Goal: Task Accomplishment & Management: Manage account settings

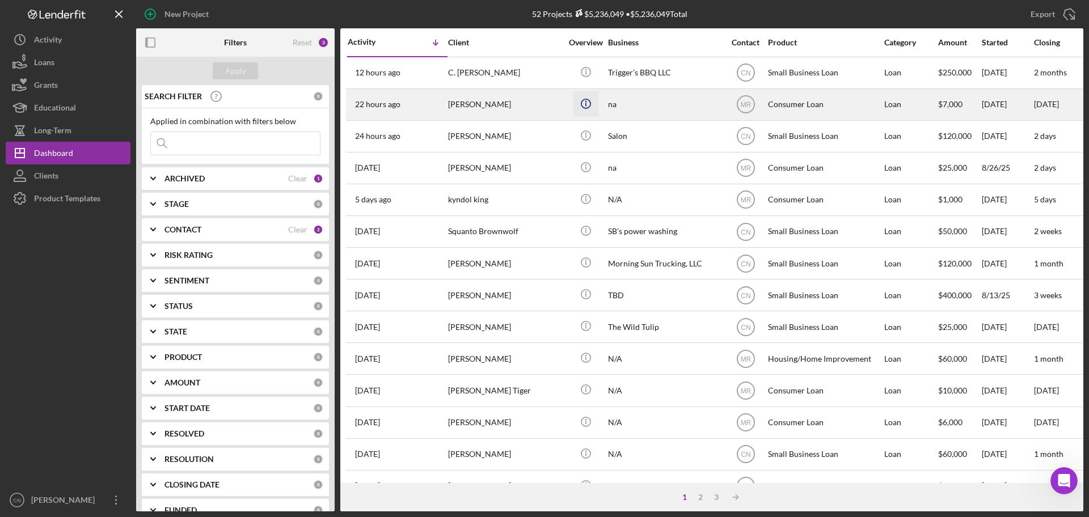
scroll to position [632, 0]
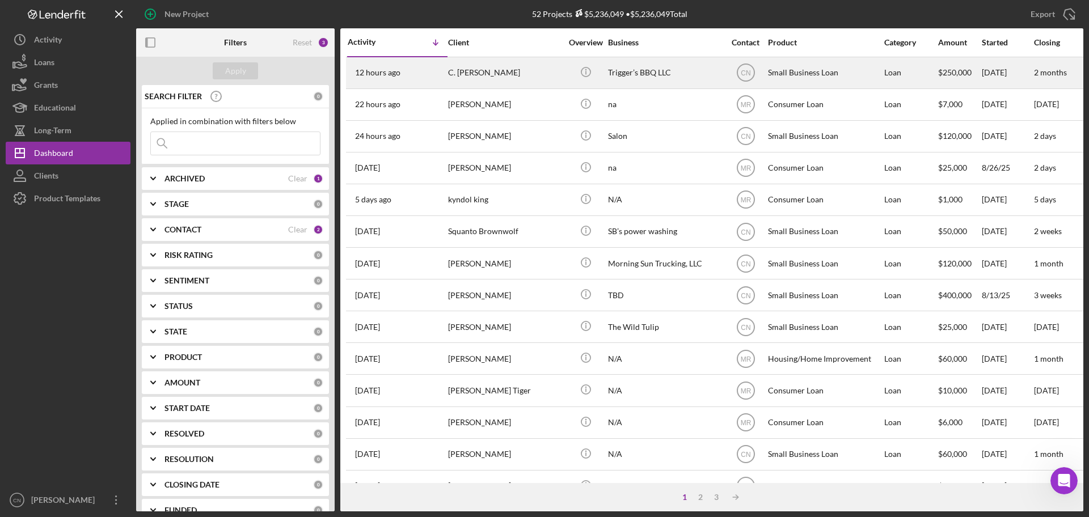
click at [466, 62] on div "C. [PERSON_NAME]" at bounding box center [504, 73] width 113 height 30
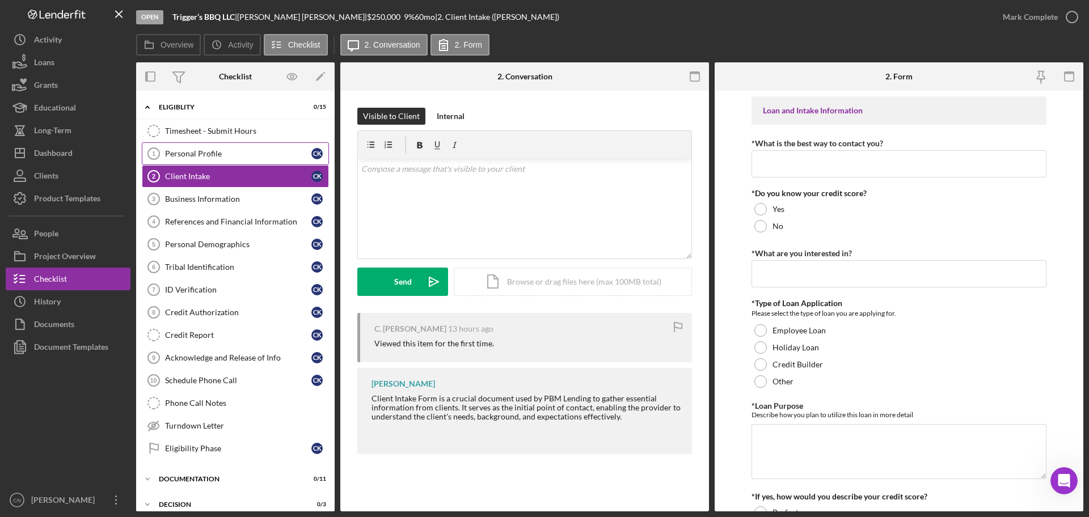
click at [213, 153] on div "Personal Profile" at bounding box center [238, 153] width 146 height 9
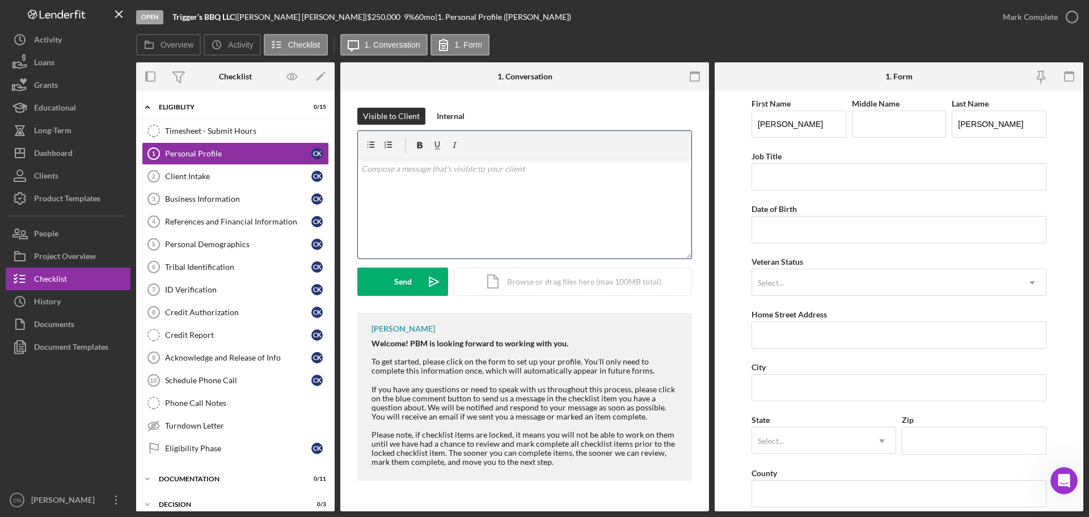
click at [439, 183] on div "v Color teal Color pink Remove color Add row above Add row below Add column bef…" at bounding box center [524, 208] width 333 height 99
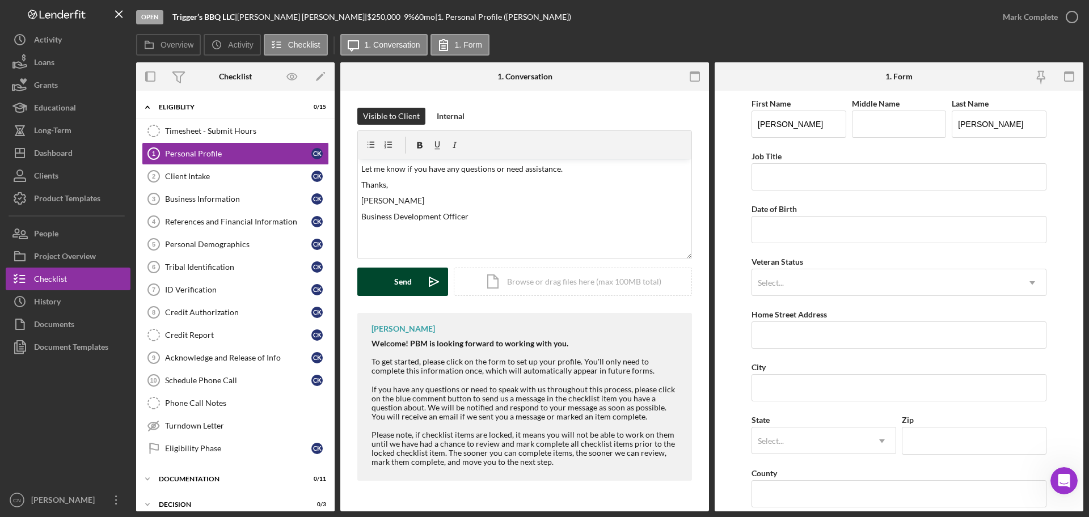
click at [409, 287] on div "Send" at bounding box center [403, 282] width 18 height 28
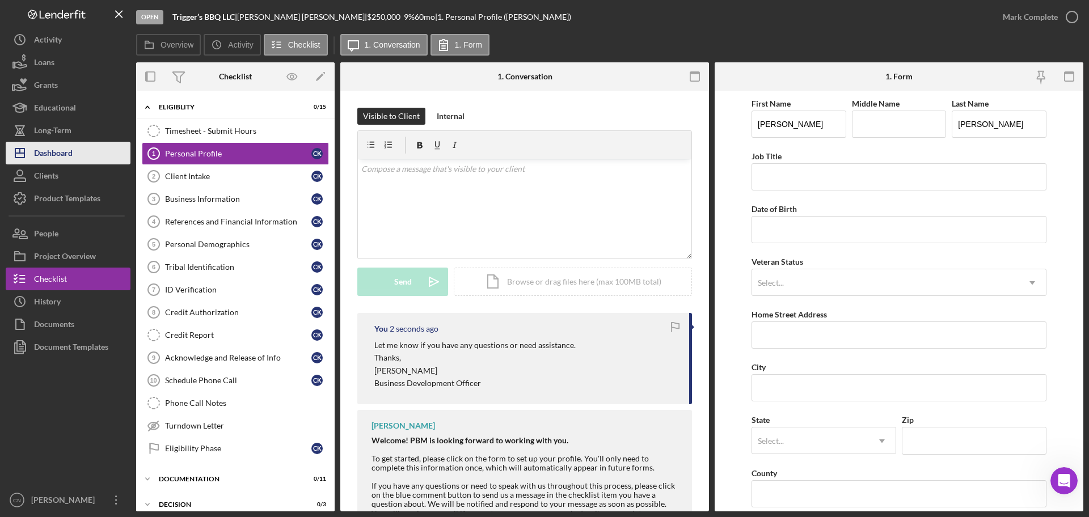
click at [47, 158] on div "Dashboard" at bounding box center [53, 155] width 39 height 26
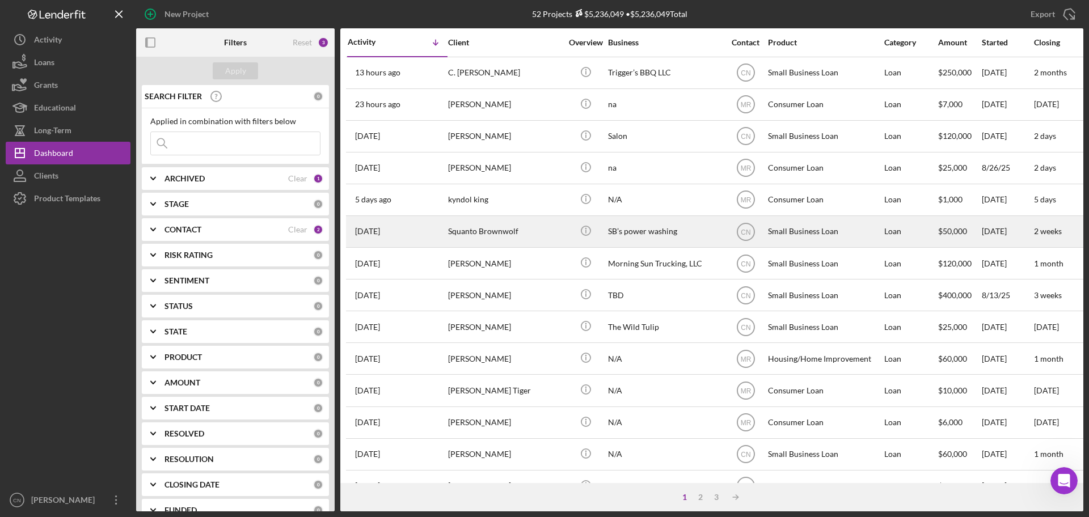
click at [491, 232] on div "Squanto Brownwolf" at bounding box center [504, 232] width 113 height 30
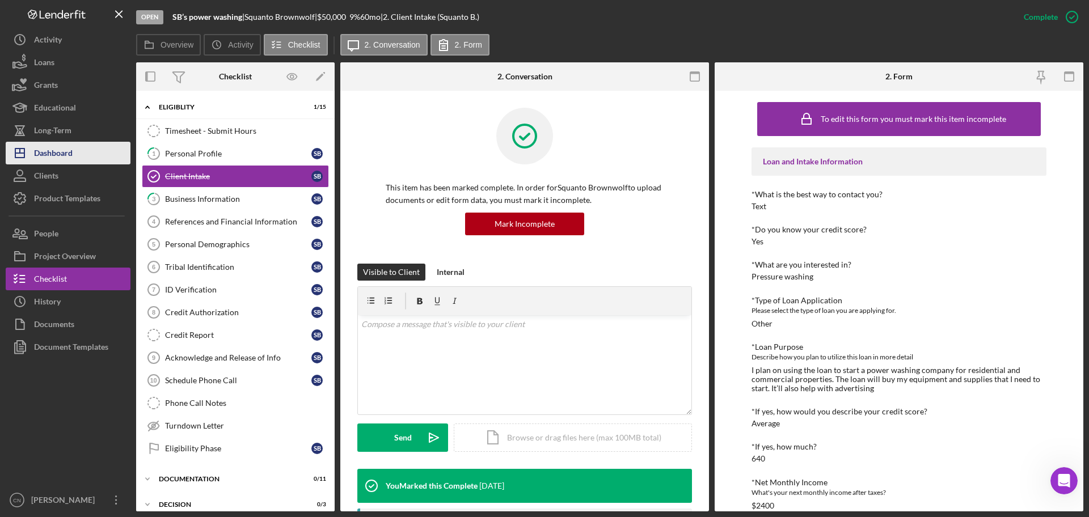
click at [53, 149] on div "Dashboard" at bounding box center [53, 155] width 39 height 26
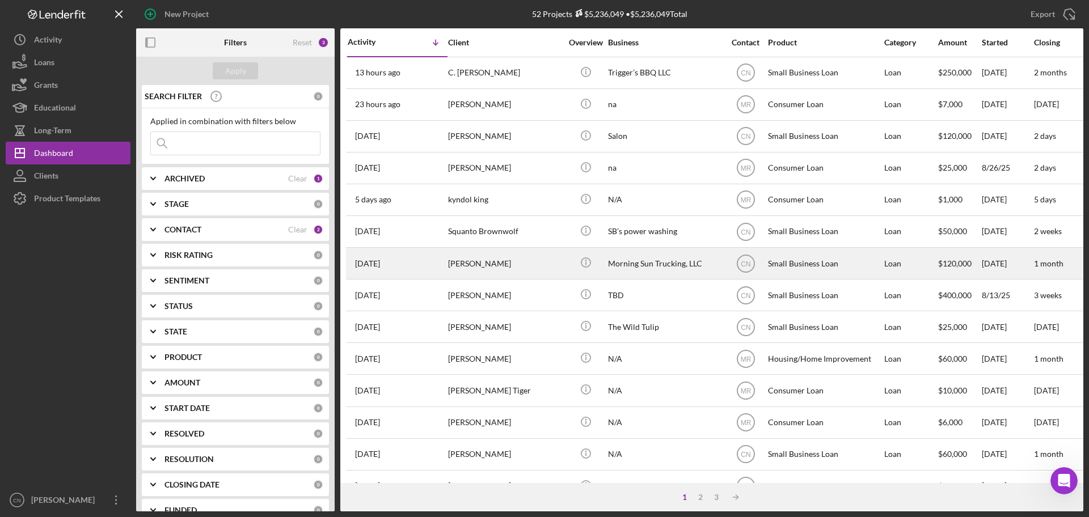
click at [495, 267] on div "[PERSON_NAME]" at bounding box center [504, 263] width 113 height 30
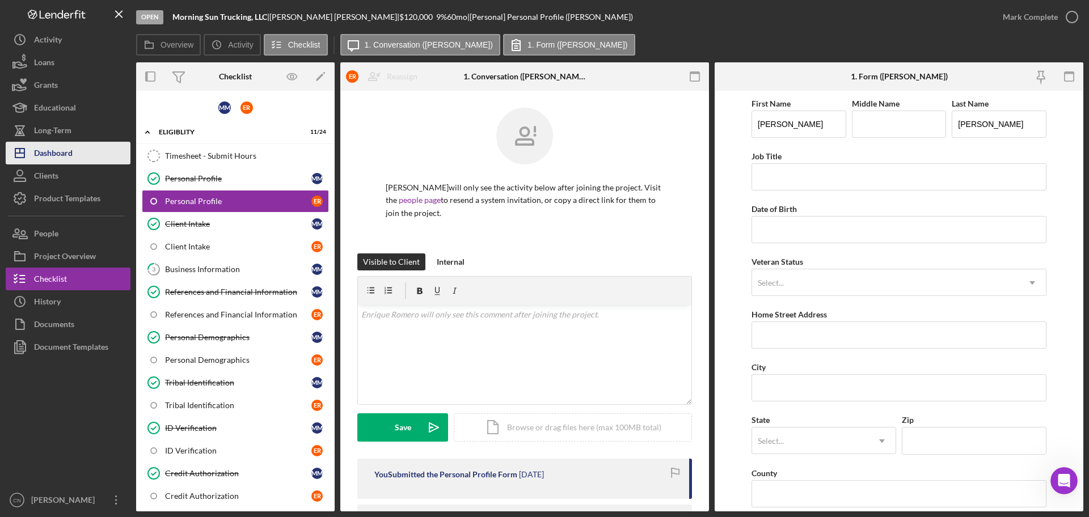
click at [52, 151] on div "Dashboard" at bounding box center [53, 155] width 39 height 26
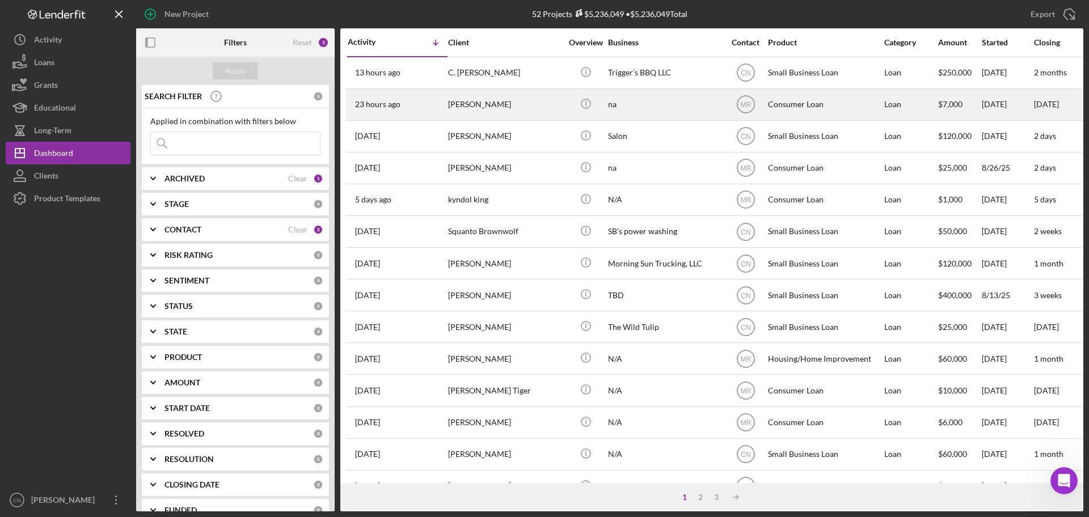
click at [467, 101] on div "[PERSON_NAME]" at bounding box center [504, 105] width 113 height 30
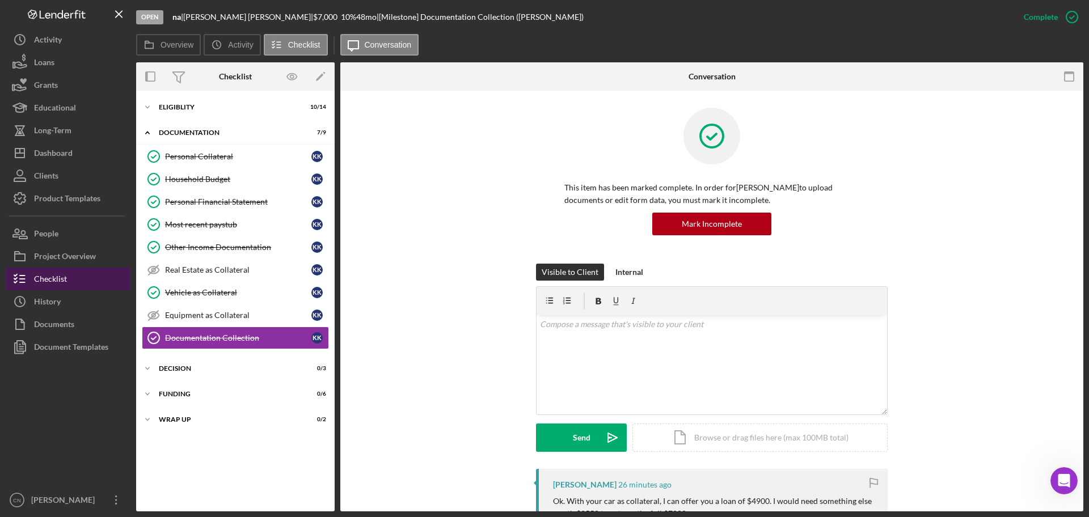
click at [37, 275] on div "Checklist" at bounding box center [50, 281] width 33 height 26
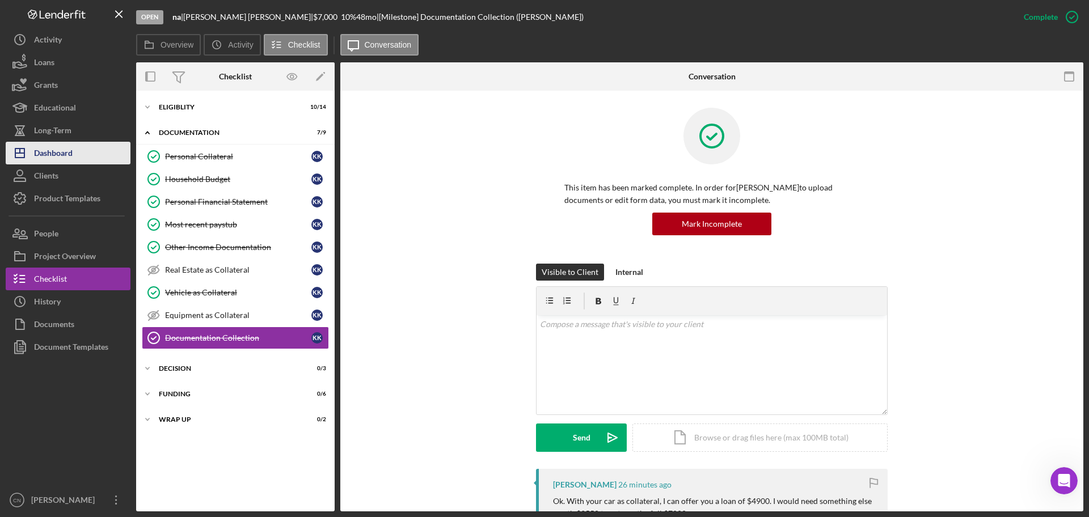
click at [63, 147] on div "Dashboard" at bounding box center [53, 155] width 39 height 26
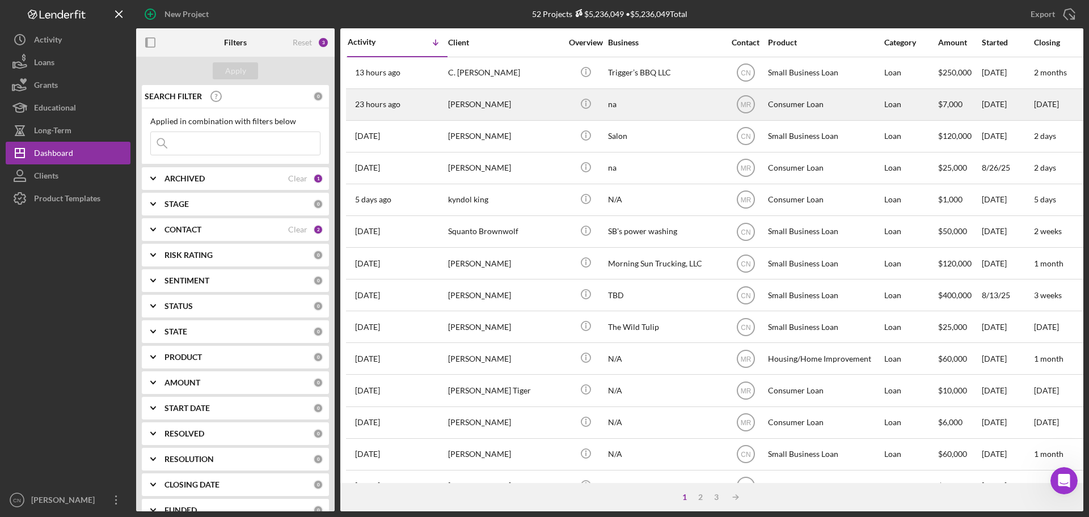
click at [482, 103] on div "[PERSON_NAME]" at bounding box center [504, 105] width 113 height 30
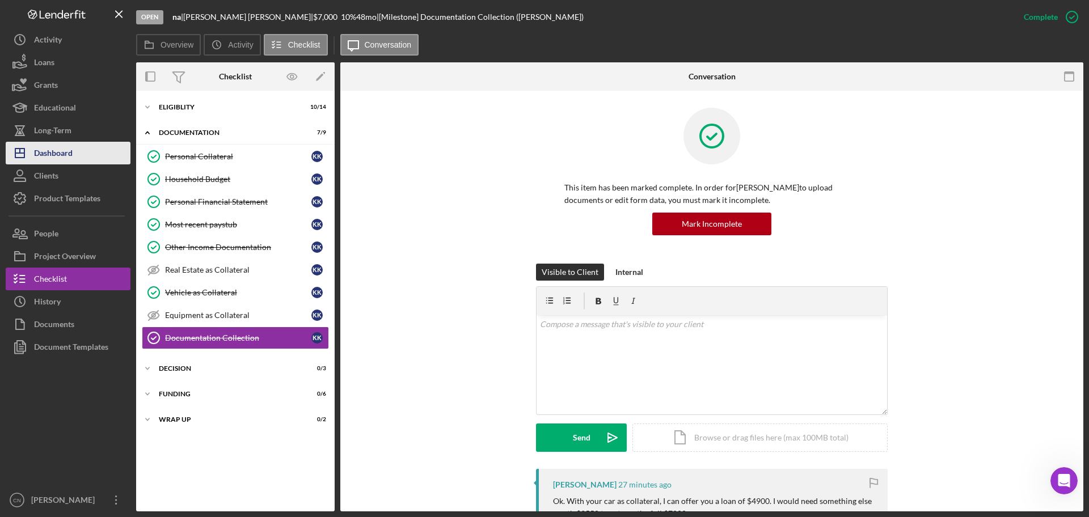
click at [56, 149] on div "Dashboard" at bounding box center [53, 155] width 39 height 26
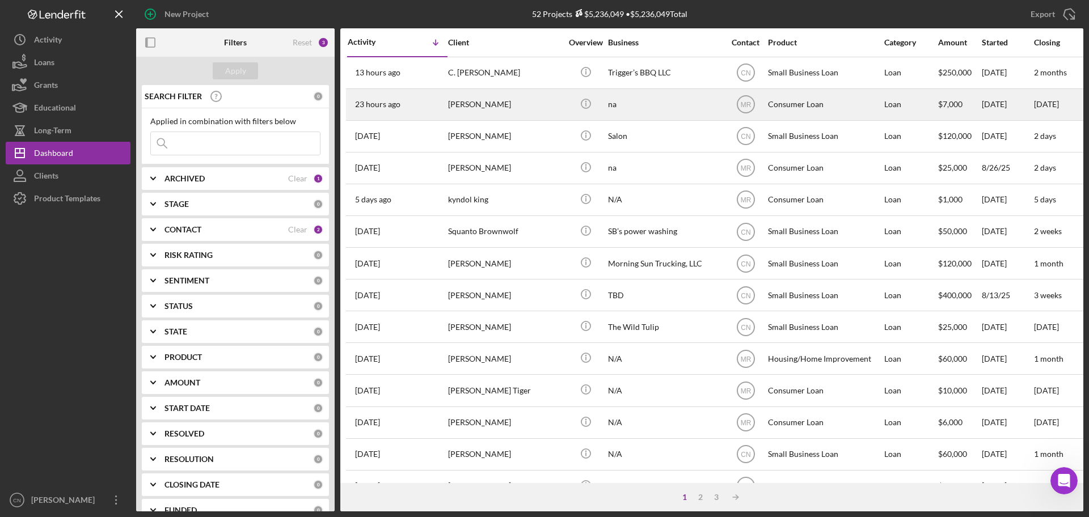
click at [483, 102] on div "[PERSON_NAME]" at bounding box center [504, 105] width 113 height 30
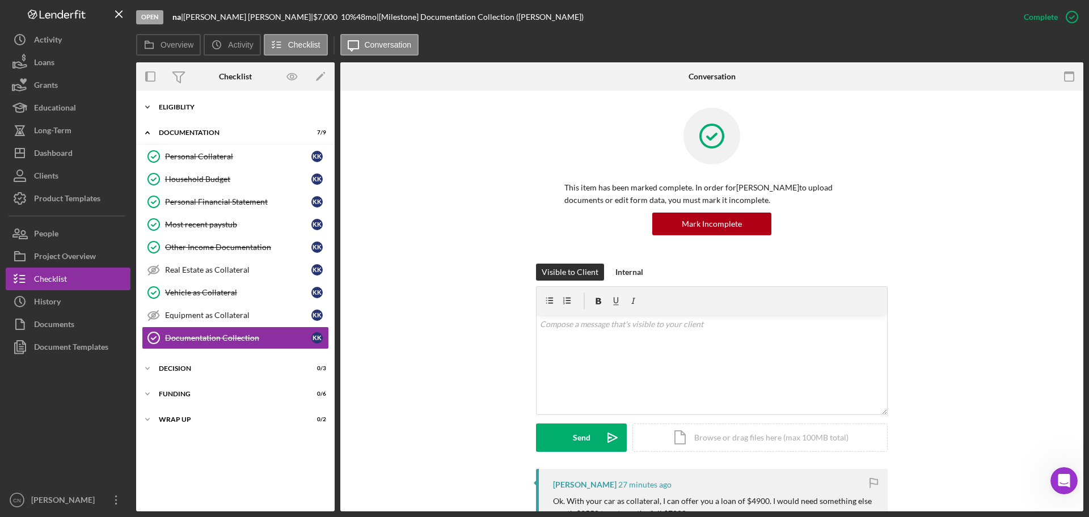
click at [145, 107] on icon "Icon/Expander" at bounding box center [147, 107] width 23 height 23
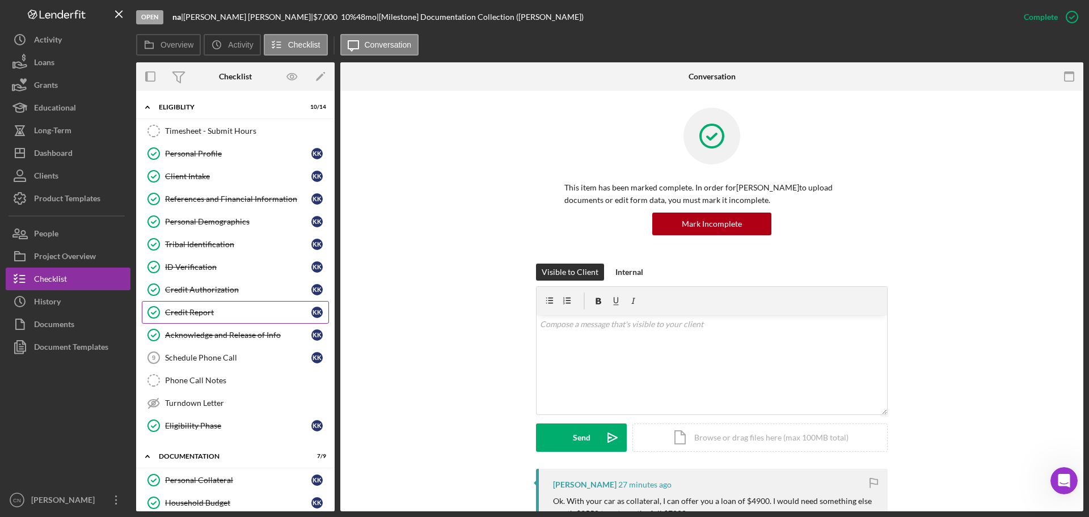
click at [194, 316] on div "Credit Report" at bounding box center [238, 312] width 146 height 9
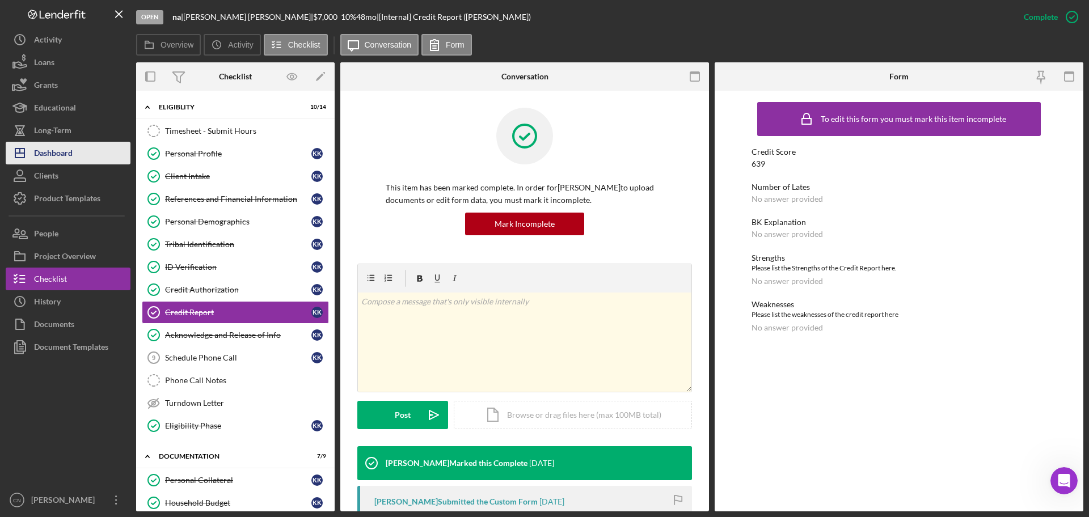
click at [62, 161] on div "Dashboard" at bounding box center [53, 155] width 39 height 26
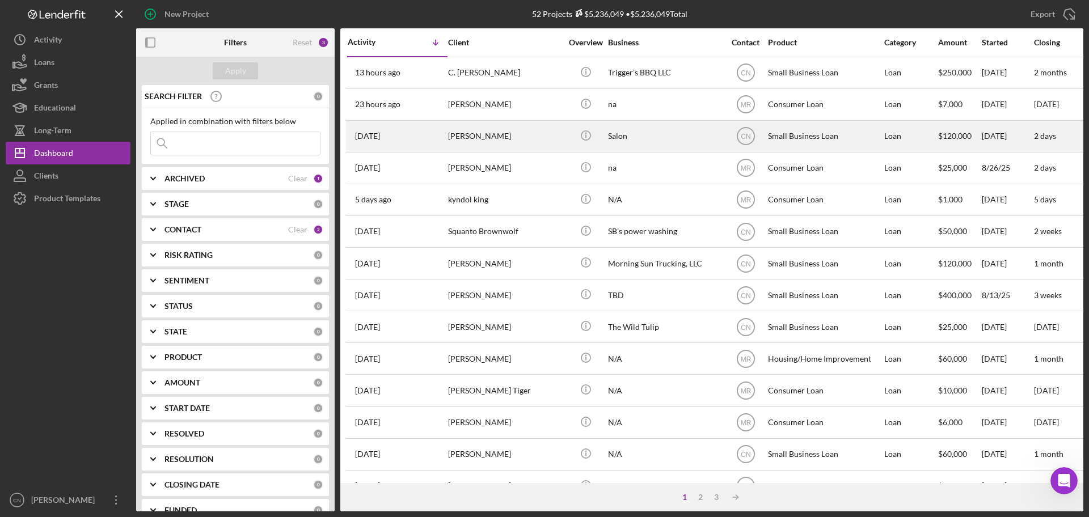
click at [469, 133] on div "[PERSON_NAME]" at bounding box center [504, 136] width 113 height 30
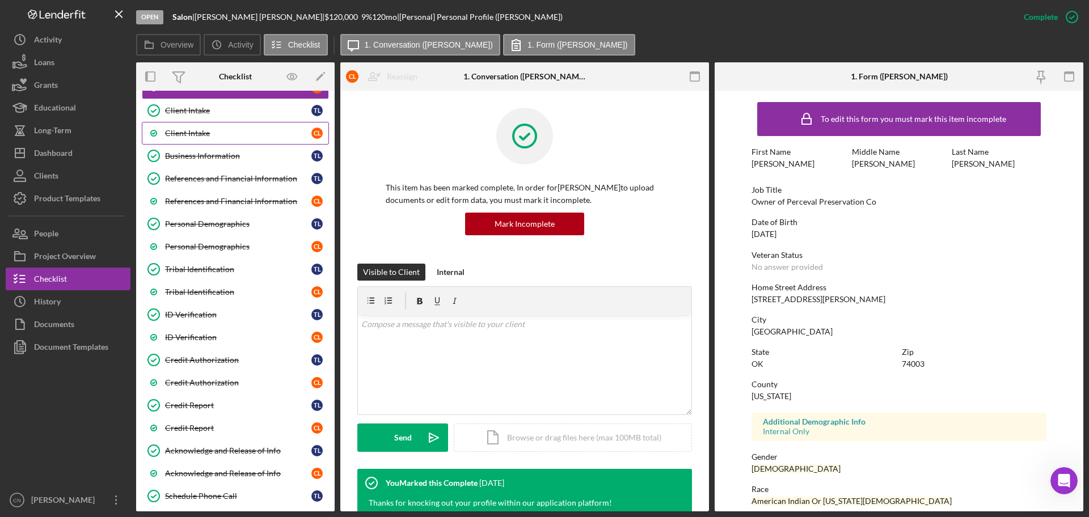
scroll to position [284, 0]
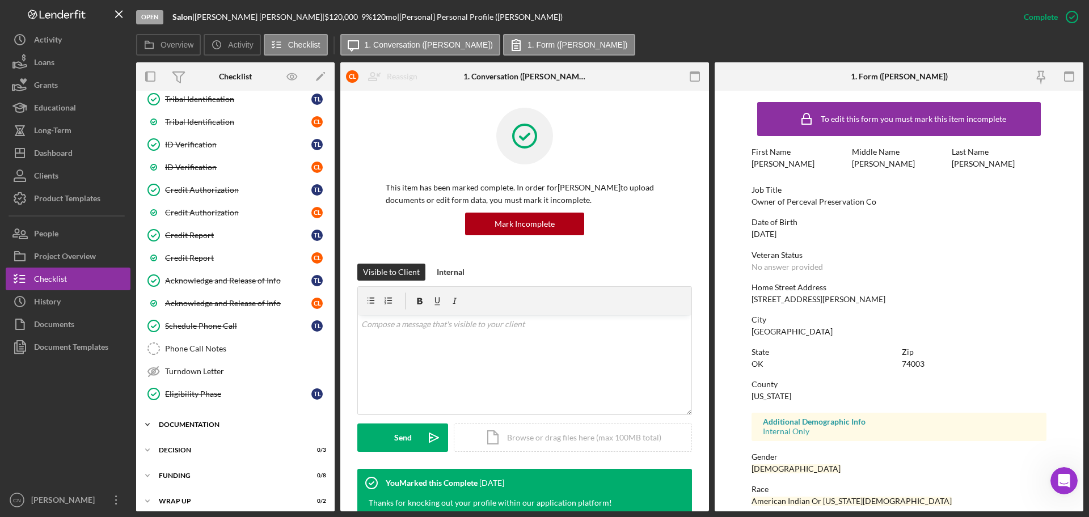
click at [196, 424] on div "Documentation" at bounding box center [240, 424] width 162 height 7
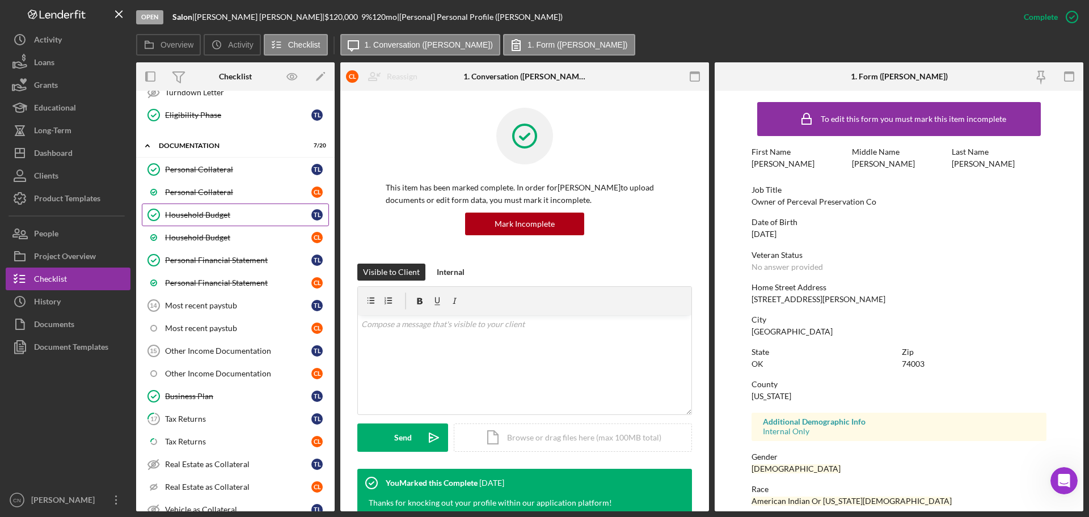
scroll to position [567, 0]
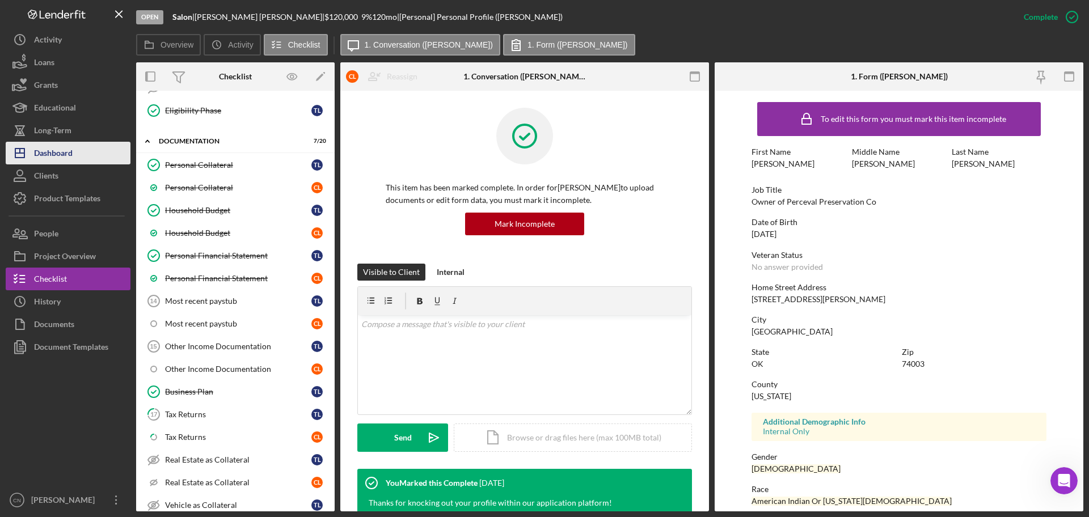
click at [78, 160] on button "Icon/Dashboard Dashboard" at bounding box center [68, 153] width 125 height 23
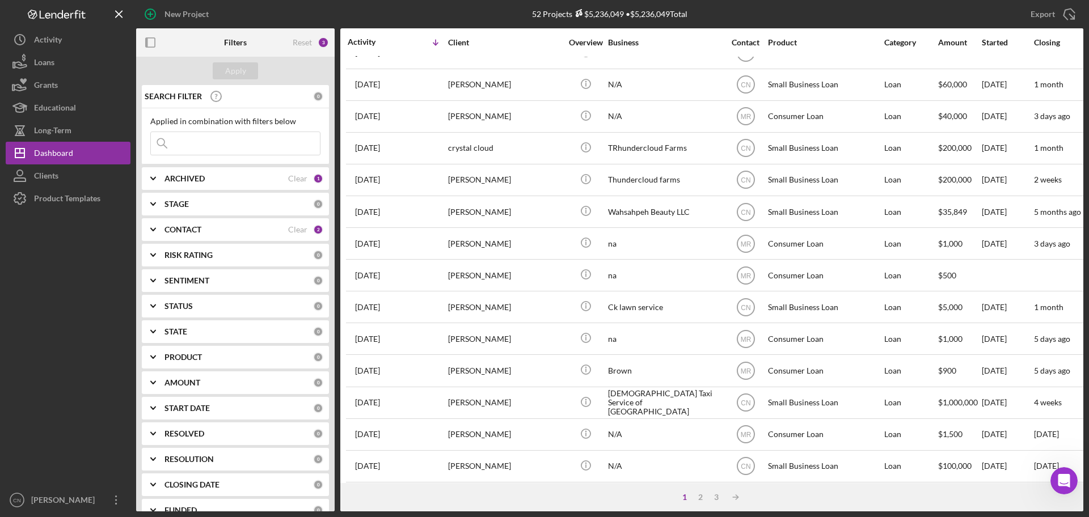
scroll to position [383, 0]
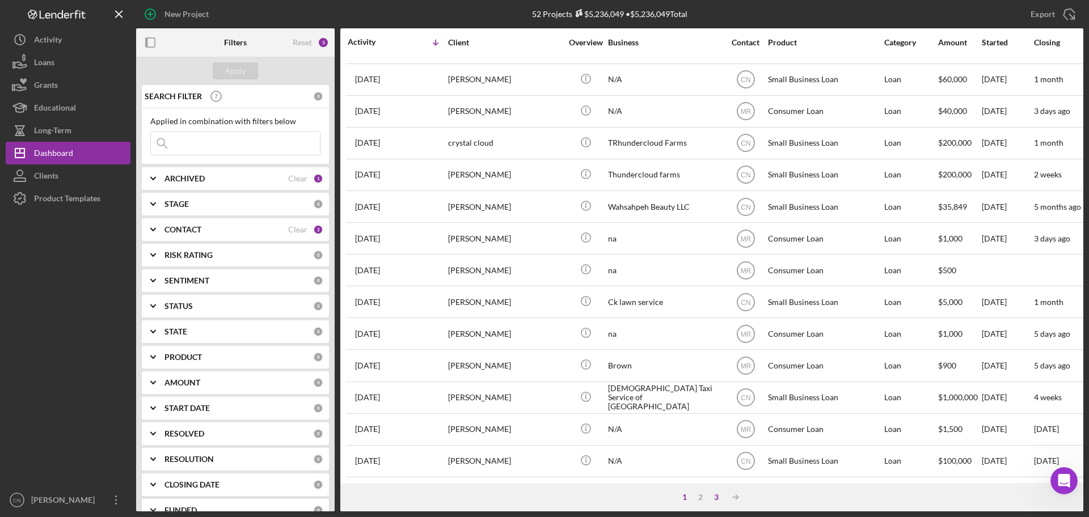
click at [721, 496] on div "3" at bounding box center [716, 497] width 16 height 9
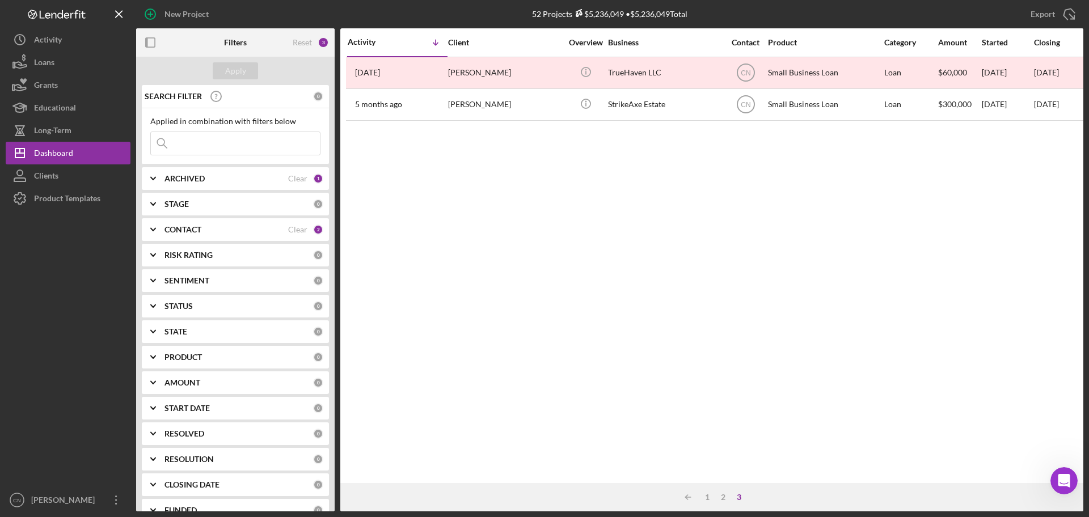
scroll to position [0, 0]
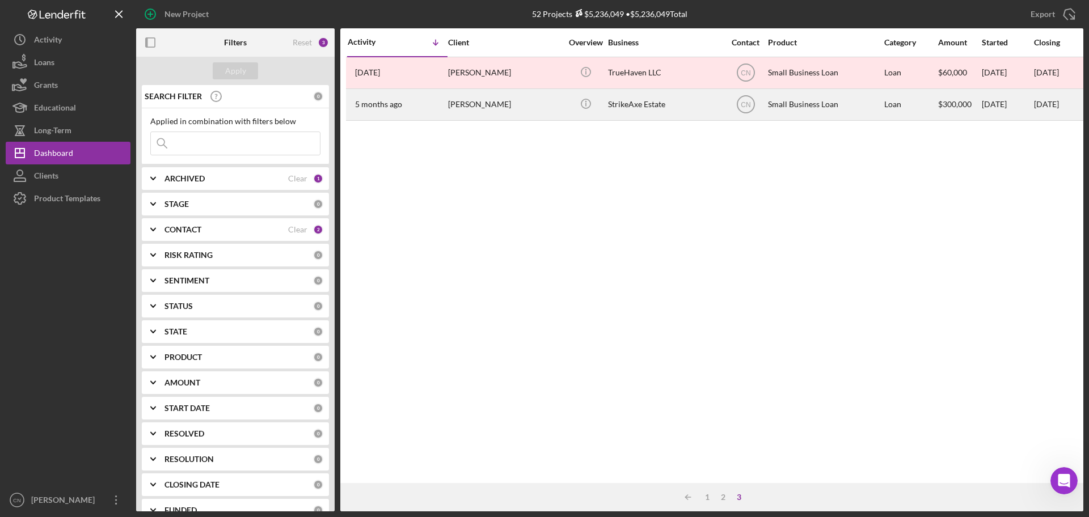
drag, startPoint x: 472, startPoint y: 105, endPoint x: 404, endPoint y: 105, distance: 68.0
click at [404, 105] on div "[DATE] [PERSON_NAME]" at bounding box center [397, 105] width 99 height 30
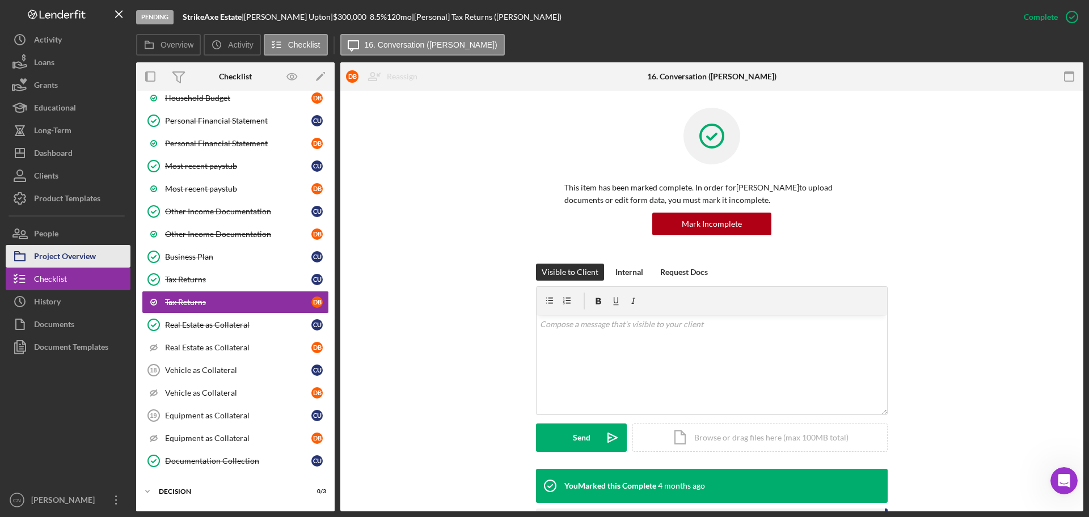
scroll to position [152, 0]
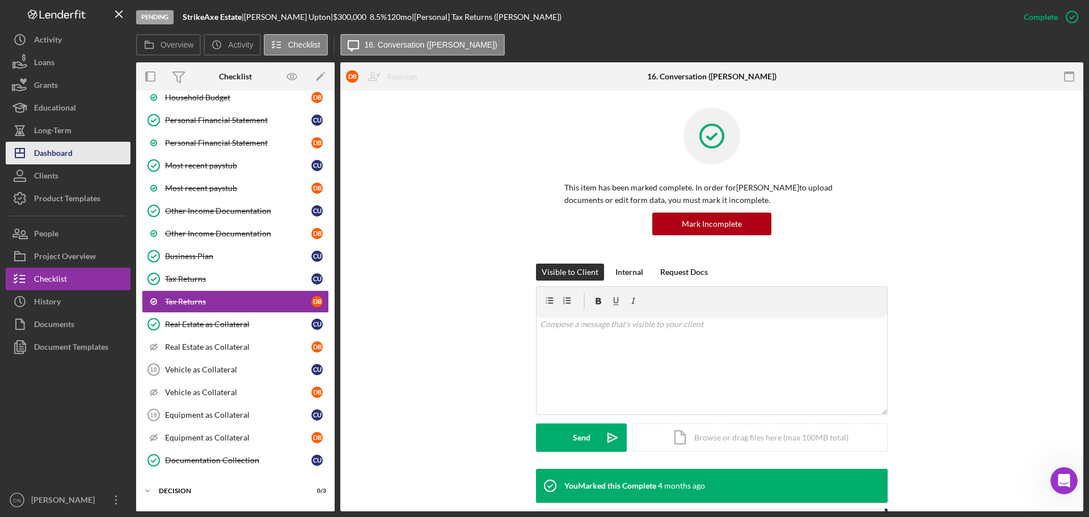
click at [43, 151] on div "Dashboard" at bounding box center [53, 155] width 39 height 26
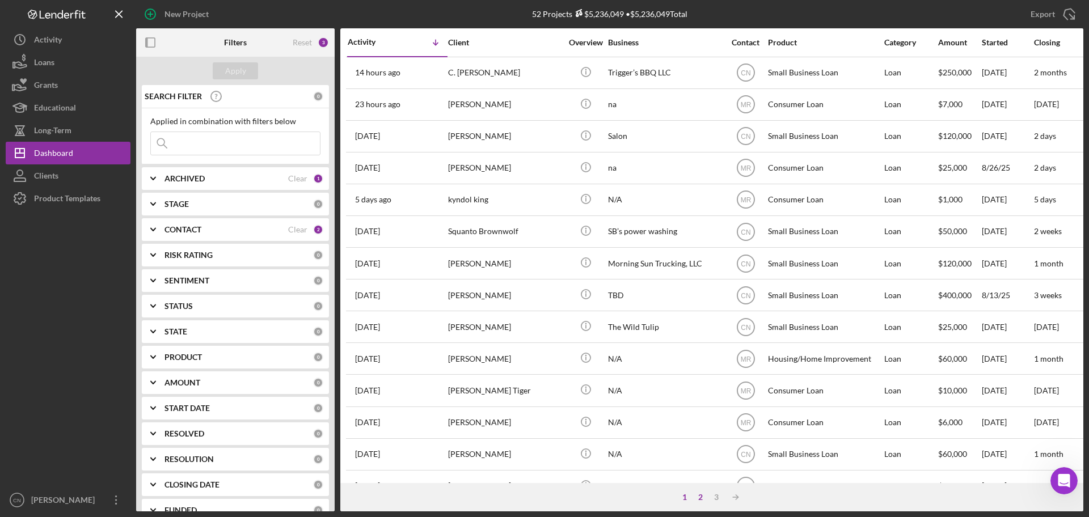
click at [699, 497] on div "2" at bounding box center [700, 497] width 16 height 9
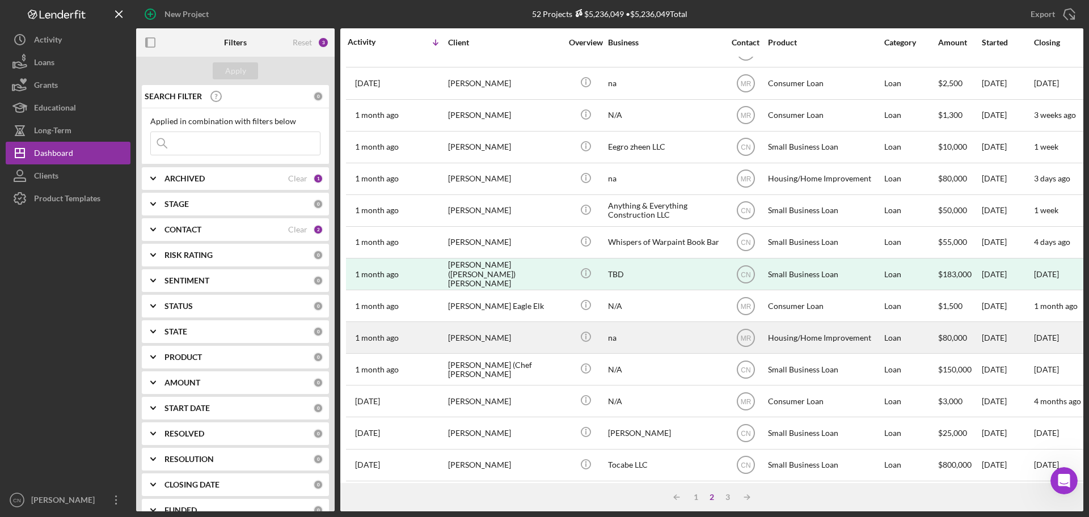
scroll to position [383, 0]
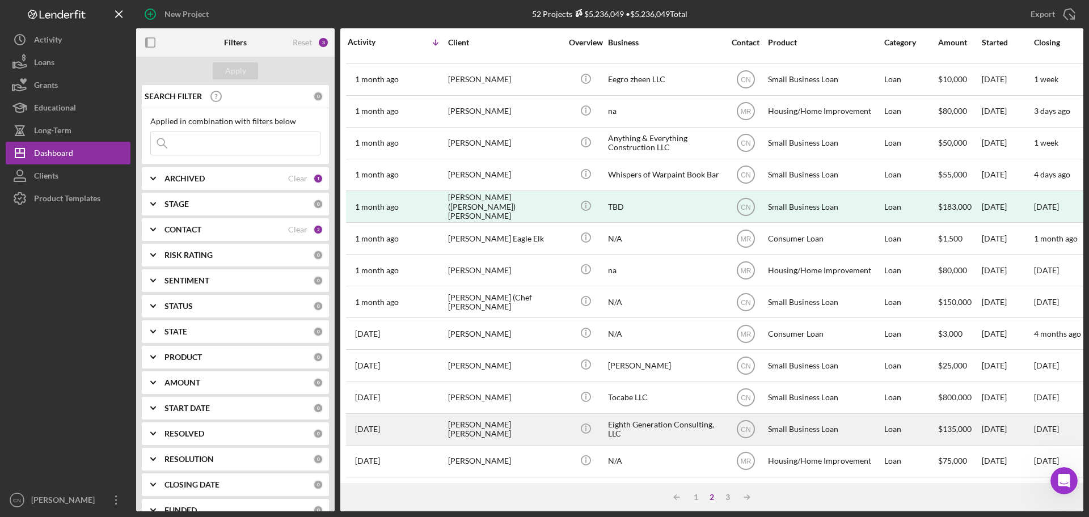
click at [498, 418] on div "[PERSON_NAME] [PERSON_NAME]" at bounding box center [504, 429] width 113 height 30
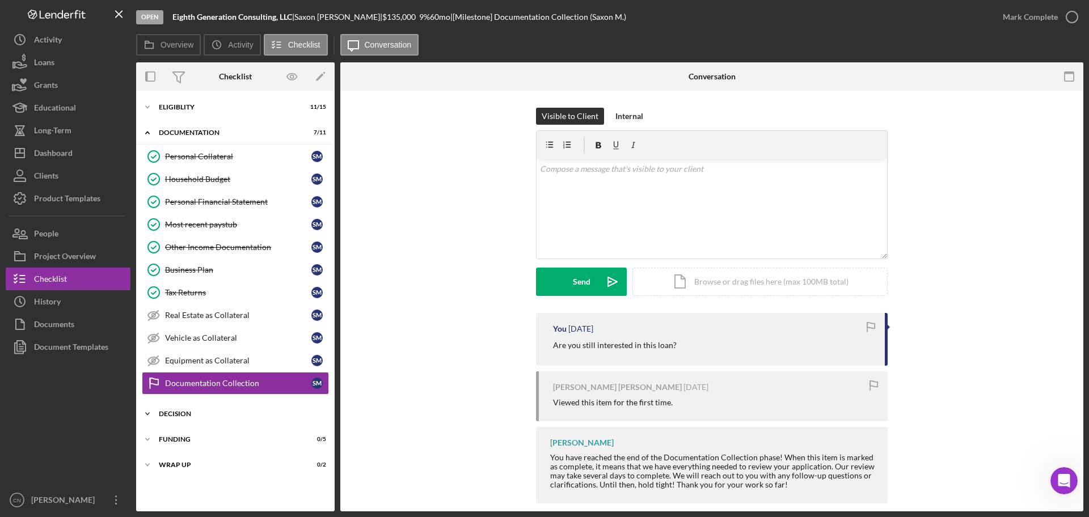
click at [177, 415] on div "Decision" at bounding box center [240, 414] width 162 height 7
click at [151, 104] on icon "Icon/Expander" at bounding box center [147, 107] width 23 height 23
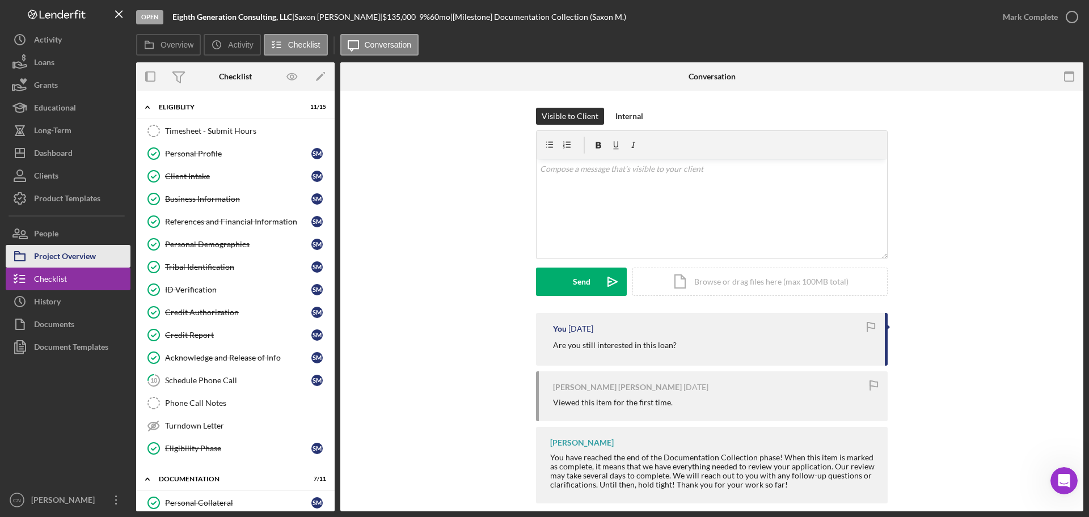
click at [51, 249] on div "Project Overview" at bounding box center [65, 258] width 62 height 26
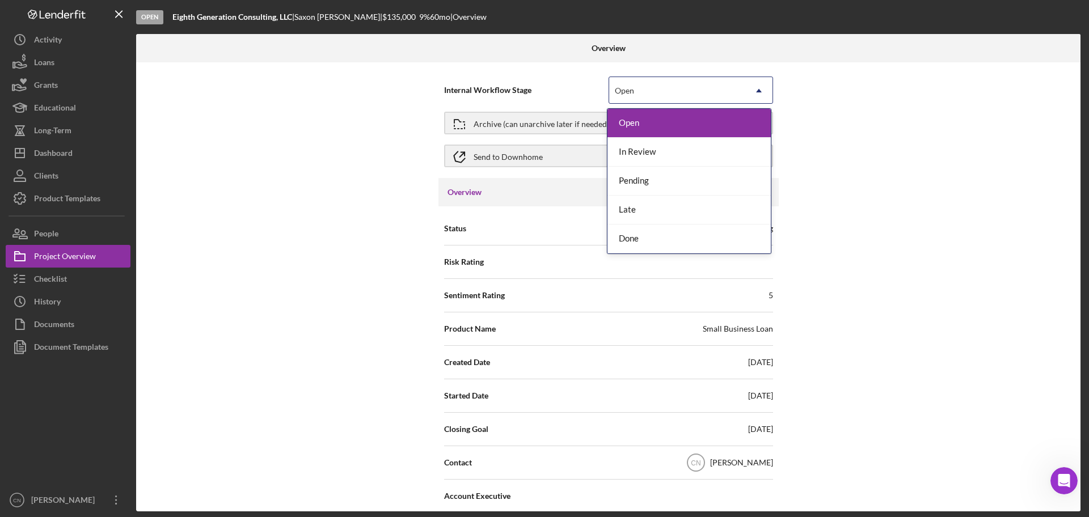
click at [674, 89] on div "Open" at bounding box center [677, 91] width 136 height 26
click at [654, 231] on div "Done" at bounding box center [688, 239] width 163 height 29
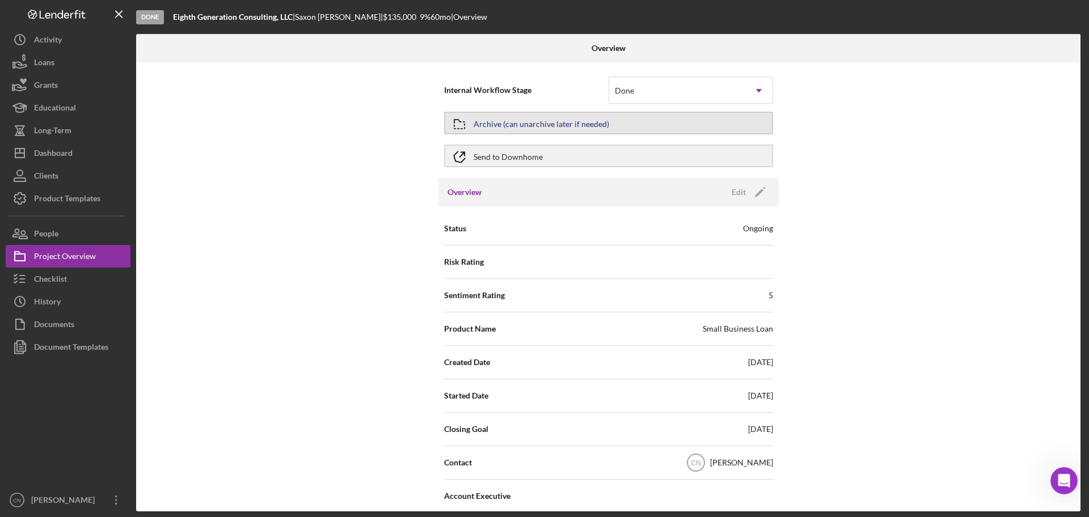
click at [541, 125] on div "Archive (can unarchive later if needed)" at bounding box center [541, 123] width 136 height 20
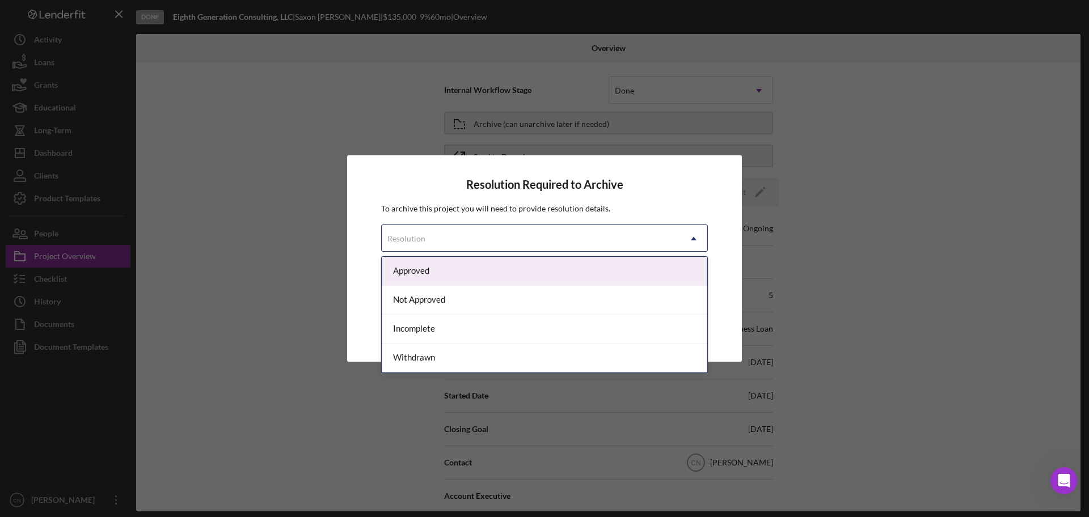
click at [533, 232] on div "Resolution" at bounding box center [531, 239] width 298 height 26
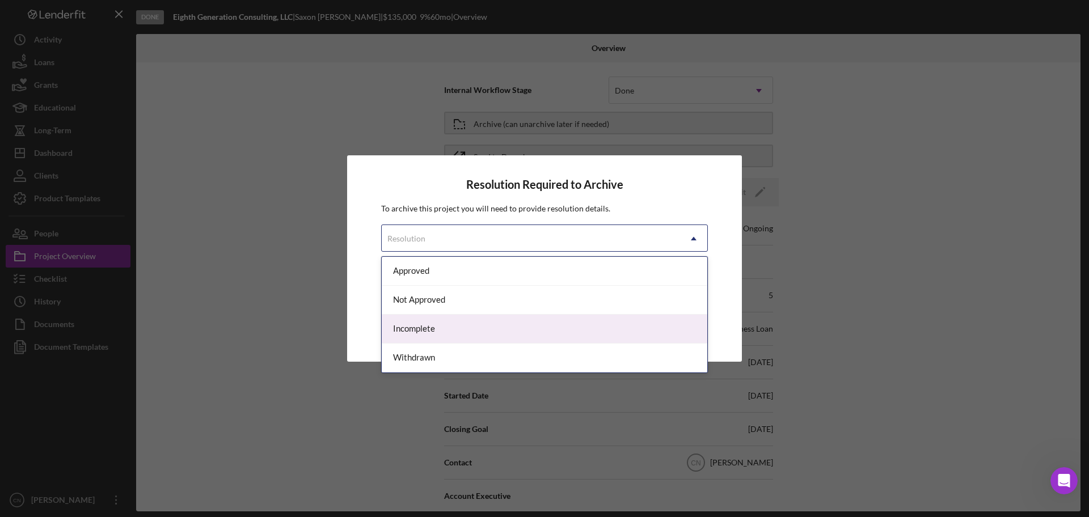
click at [430, 329] on div "Incomplete" at bounding box center [544, 329] width 325 height 29
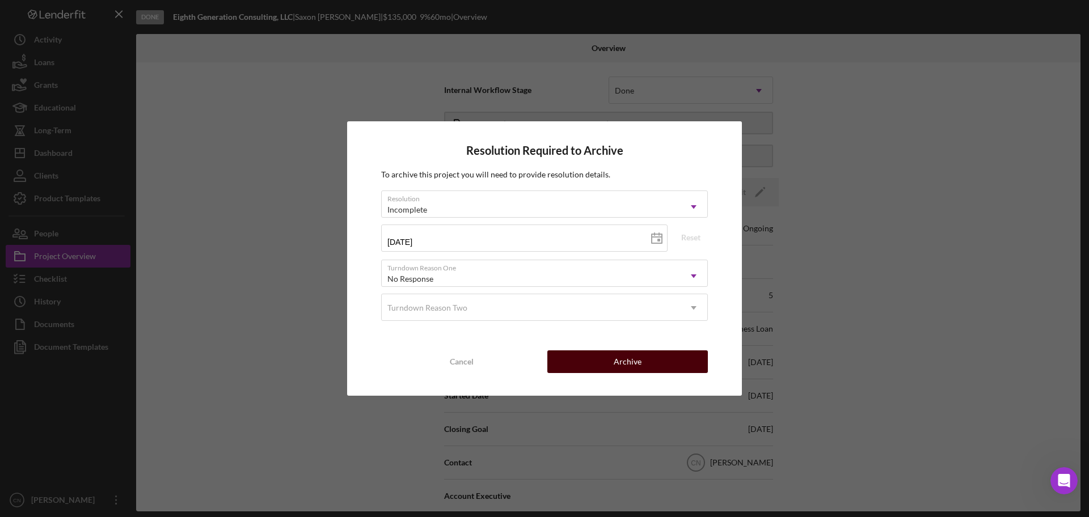
click at [649, 362] on button "Archive" at bounding box center [627, 361] width 160 height 23
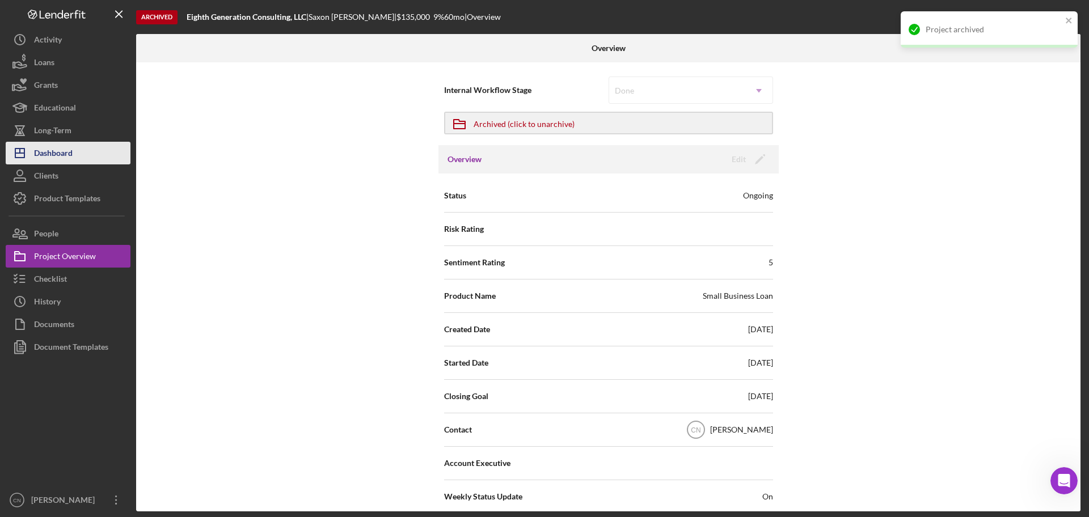
click at [56, 153] on div "Dashboard" at bounding box center [53, 155] width 39 height 26
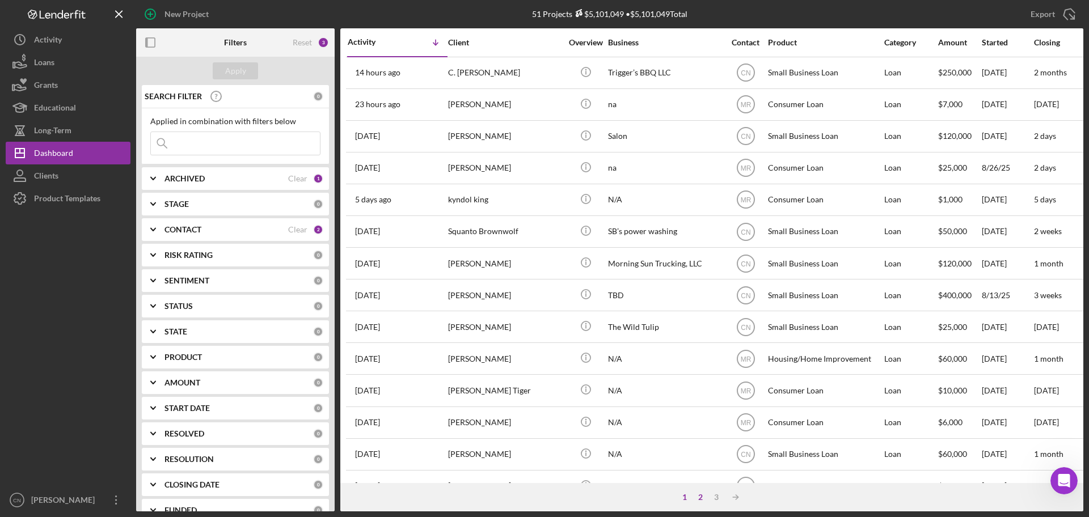
click at [700, 497] on div "2" at bounding box center [700, 497] width 16 height 9
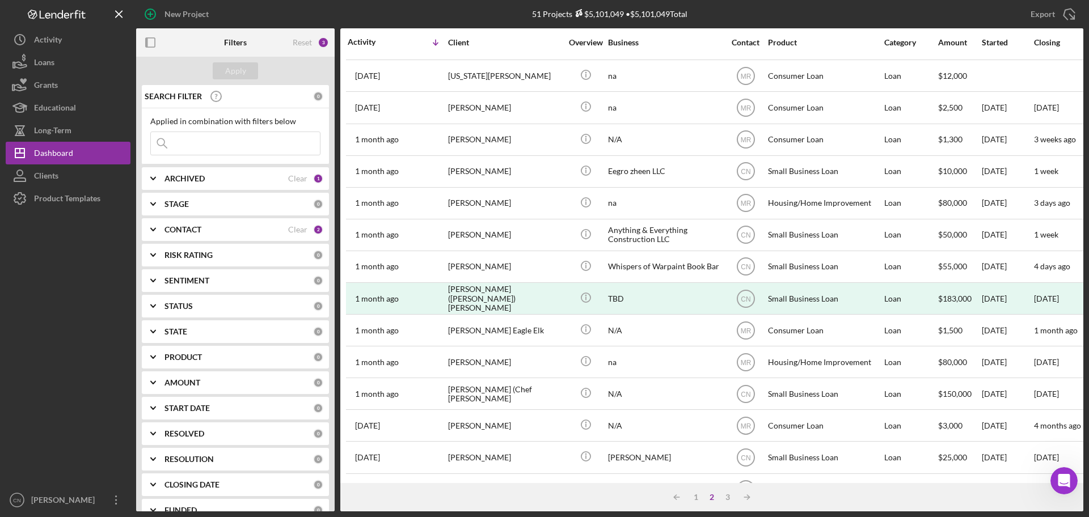
scroll to position [383, 0]
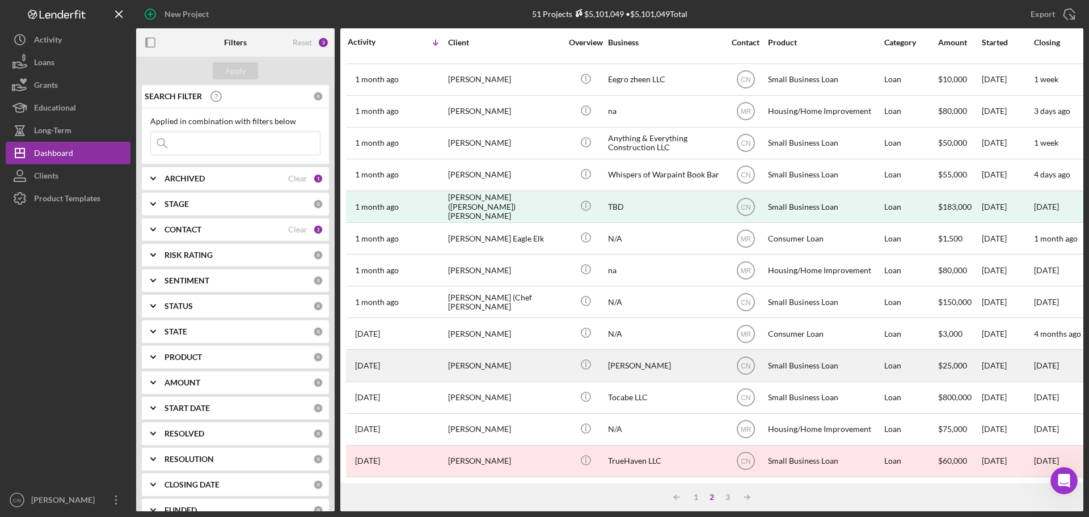
click at [469, 356] on div "[PERSON_NAME]" at bounding box center [504, 365] width 113 height 30
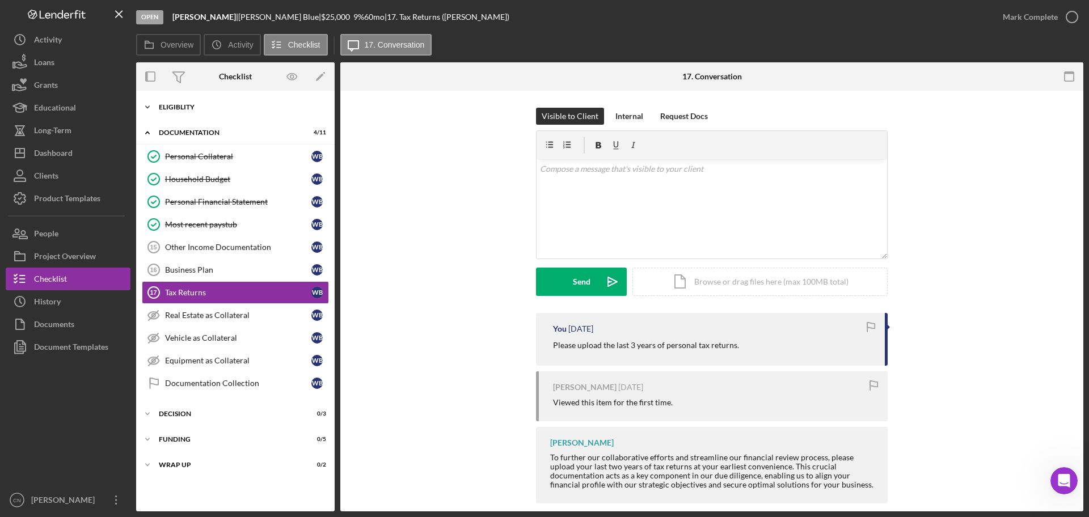
click at [154, 109] on icon "Icon/Expander" at bounding box center [147, 107] width 23 height 23
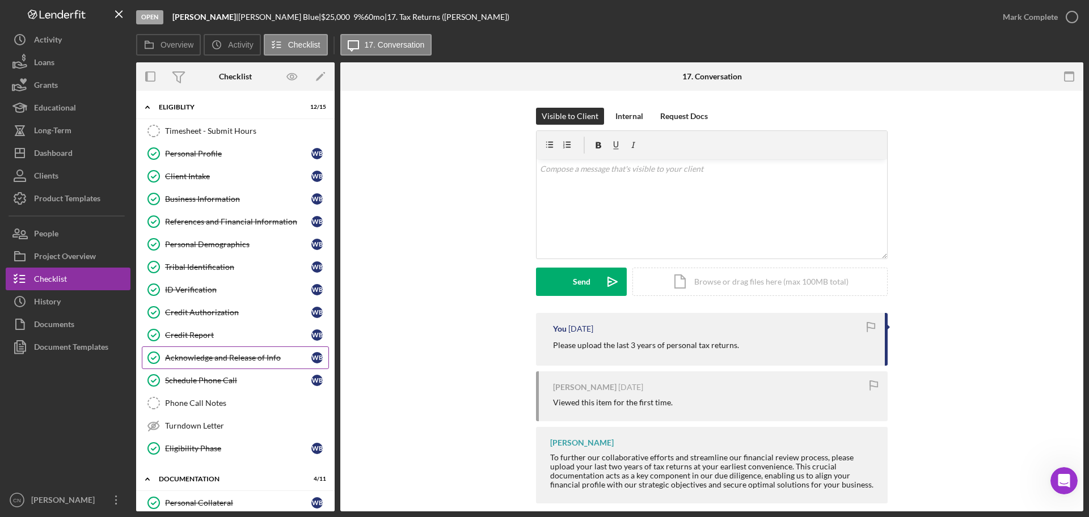
scroll to position [57, 0]
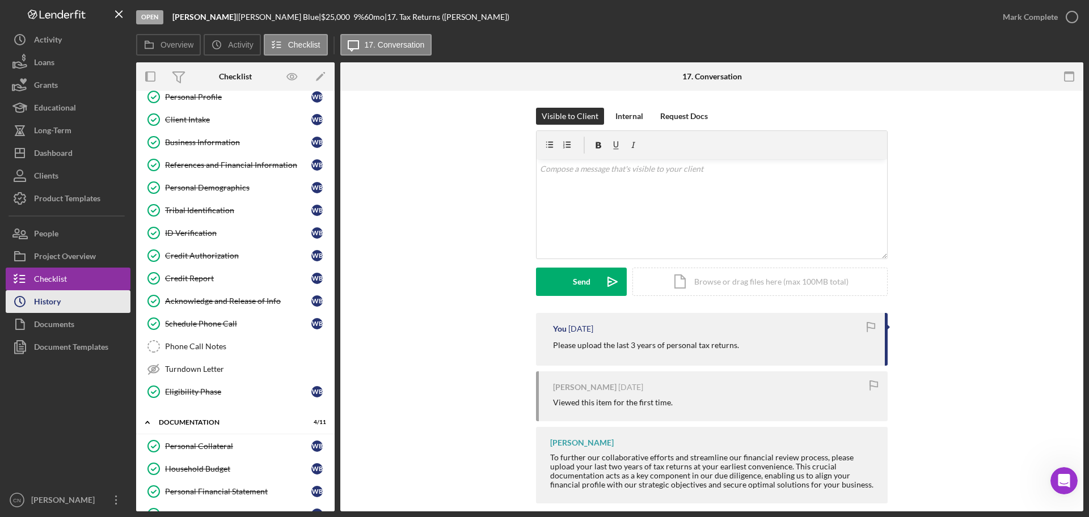
click at [44, 303] on div "History" at bounding box center [47, 303] width 27 height 26
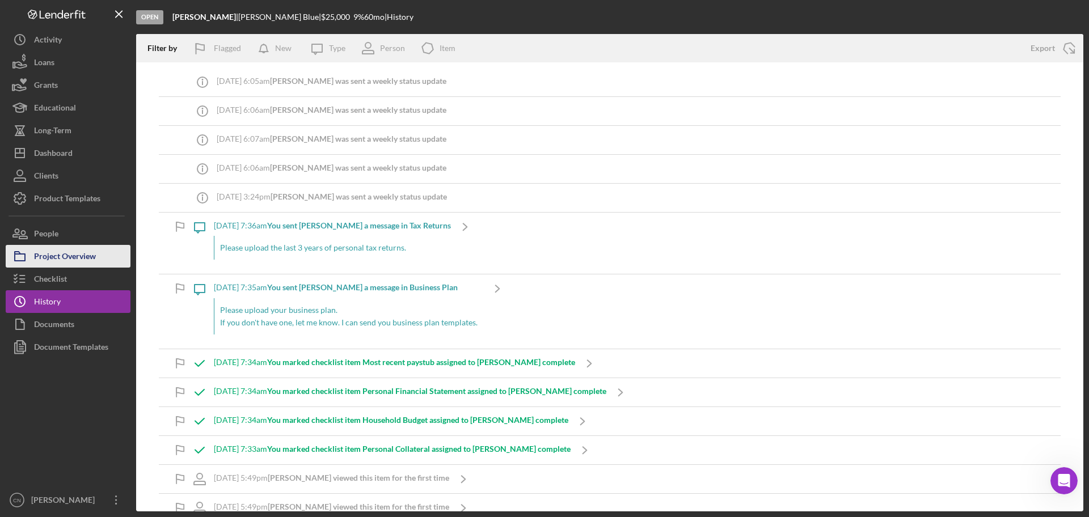
click at [61, 255] on div "Project Overview" at bounding box center [65, 258] width 62 height 26
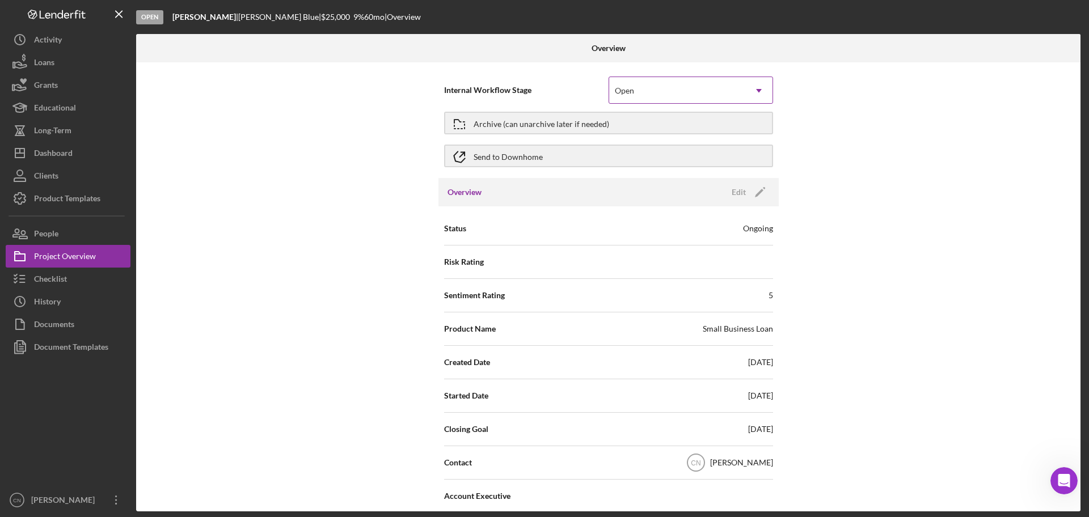
click at [627, 89] on div "Open" at bounding box center [624, 90] width 19 height 9
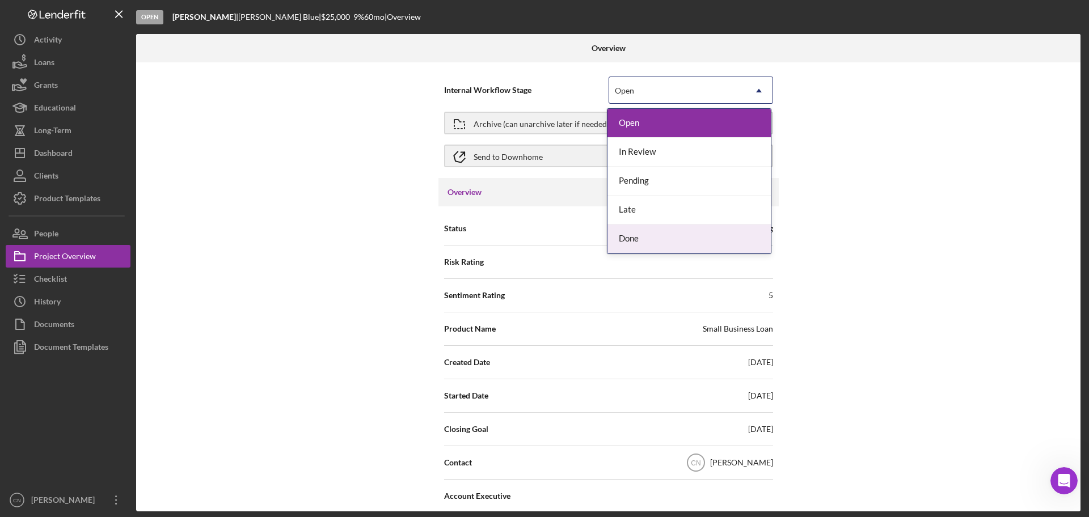
click at [642, 242] on div "Done" at bounding box center [688, 239] width 163 height 29
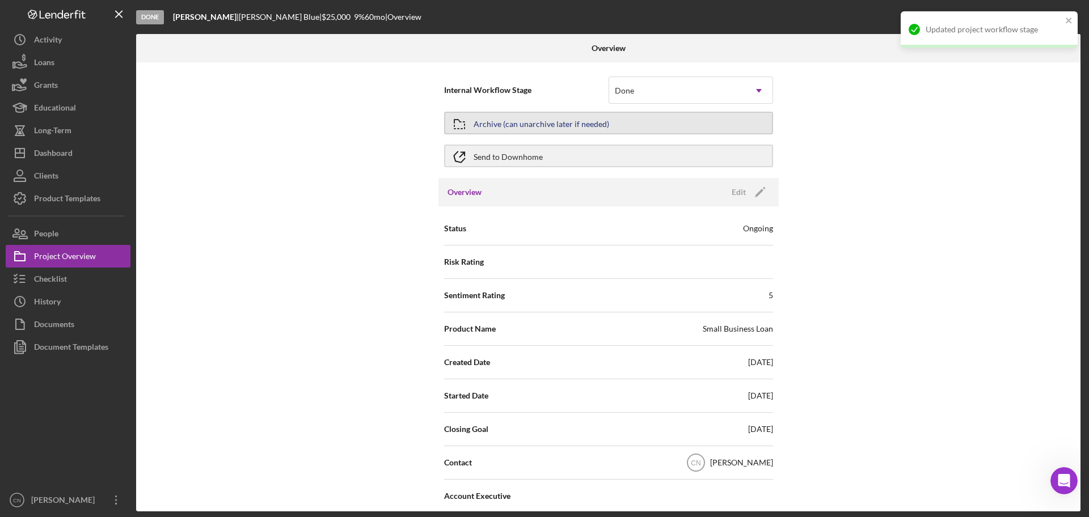
click at [613, 130] on button "Archive (can unarchive later if needed)" at bounding box center [608, 123] width 329 height 23
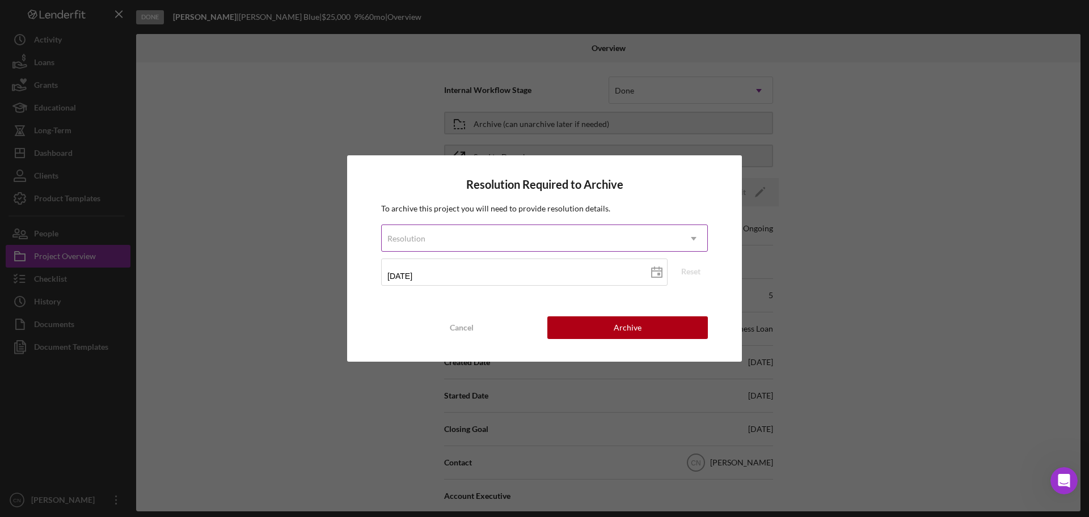
click at [507, 236] on div "Resolution" at bounding box center [531, 239] width 298 height 26
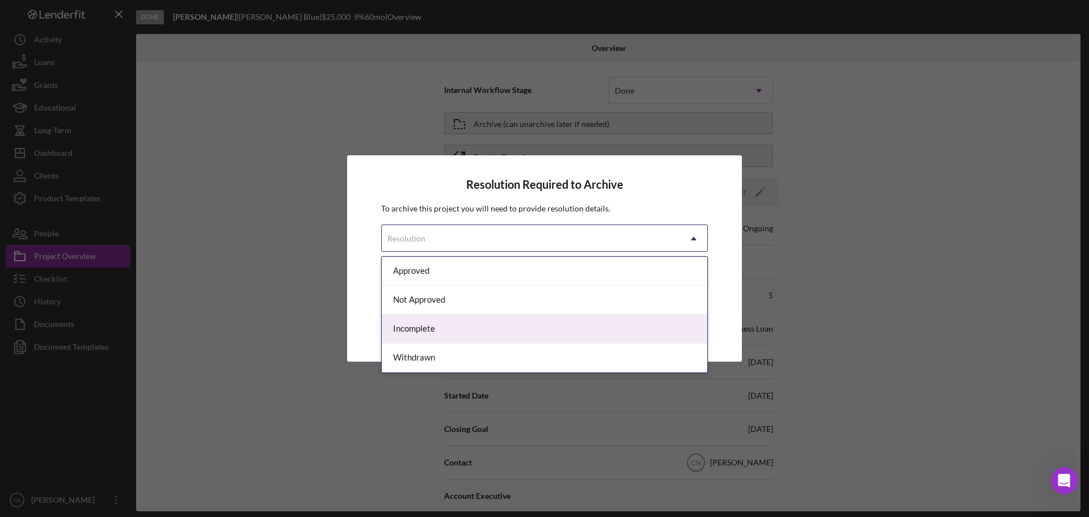
click at [449, 336] on div "Incomplete" at bounding box center [544, 329] width 325 height 29
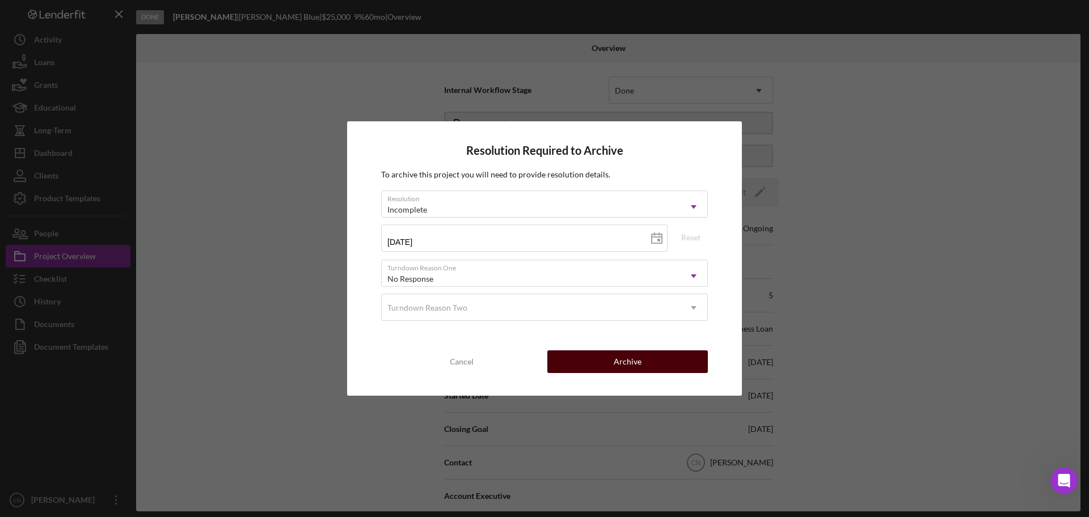
click at [645, 369] on button "Archive" at bounding box center [627, 361] width 160 height 23
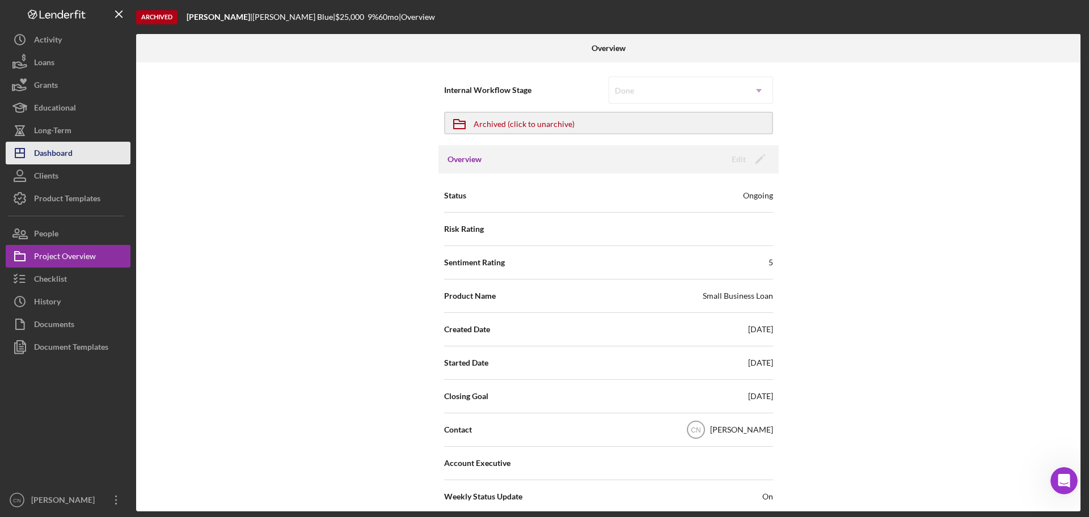
click at [43, 156] on div "Dashboard" at bounding box center [53, 155] width 39 height 26
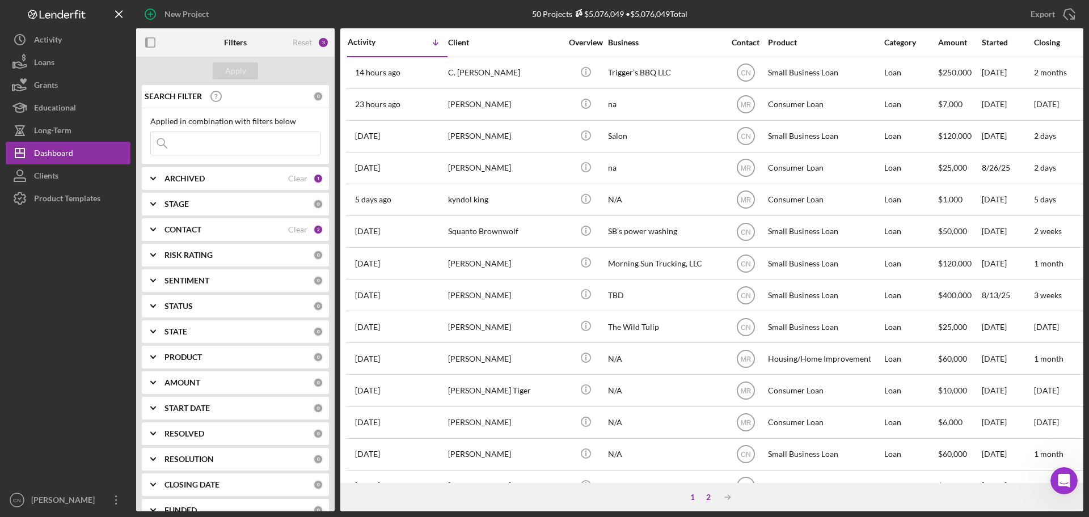
click at [710, 497] on div "2" at bounding box center [708, 497] width 16 height 9
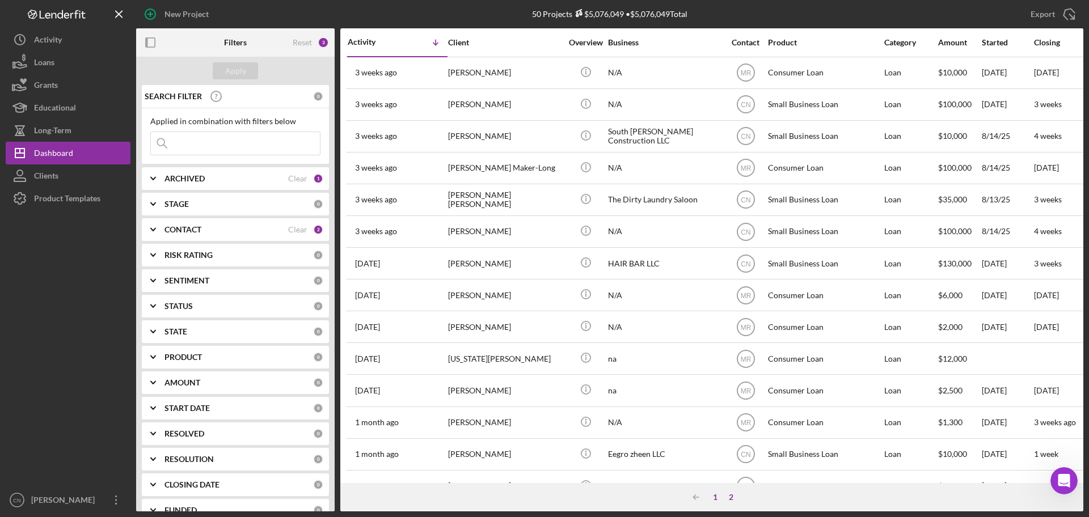
click at [716, 494] on div "1" at bounding box center [715, 497] width 16 height 9
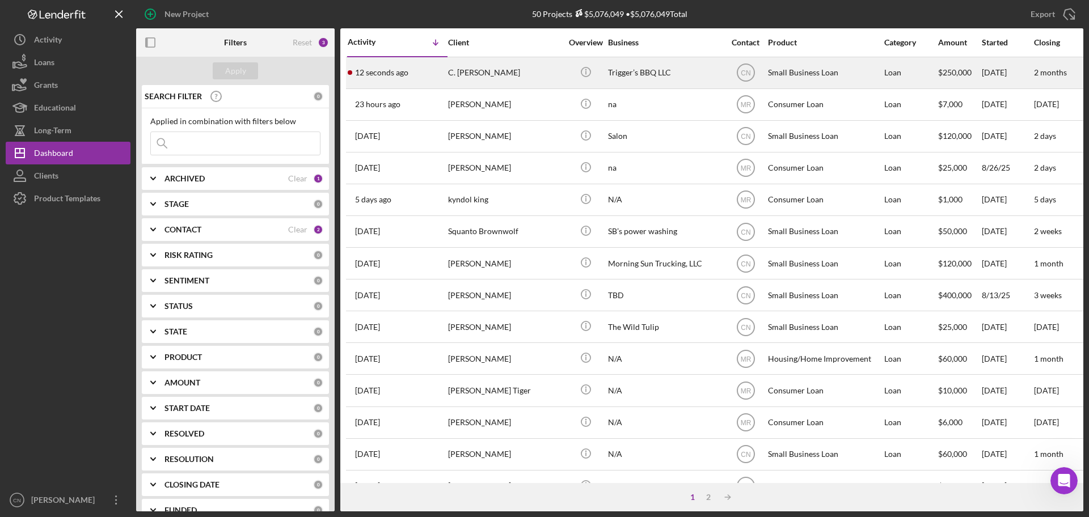
click at [496, 77] on div "C. [PERSON_NAME]" at bounding box center [504, 73] width 113 height 30
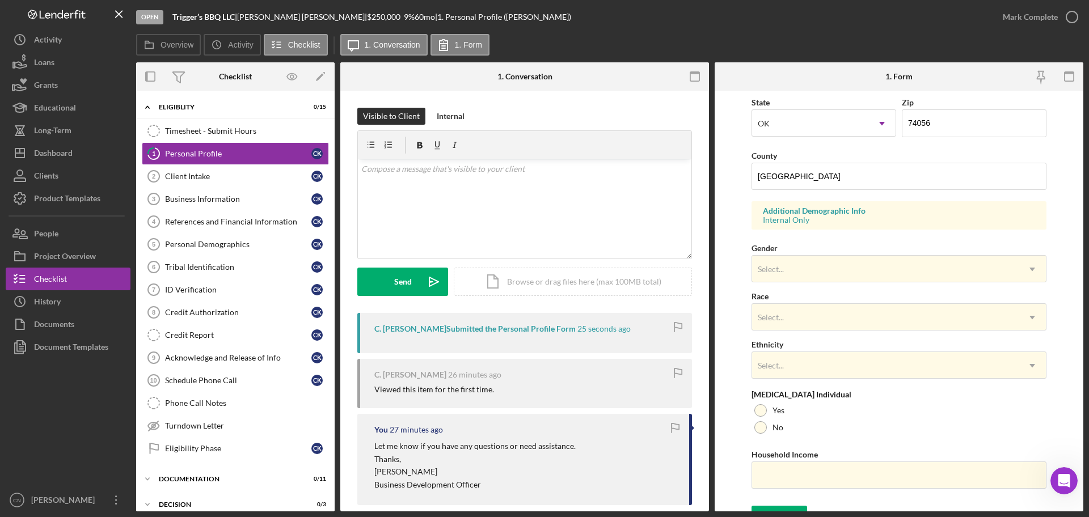
scroll to position [336, 0]
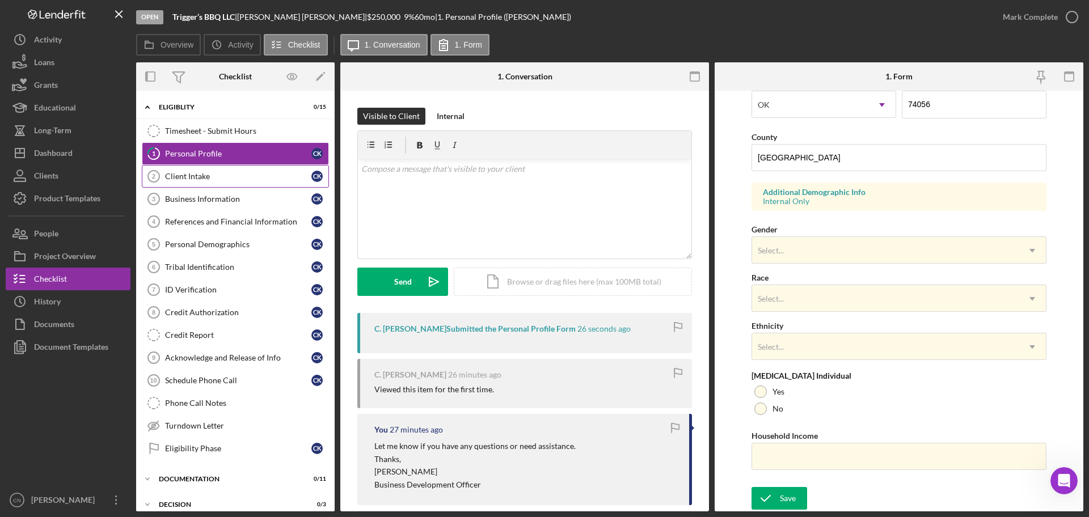
click at [192, 179] on div "Client Intake" at bounding box center [238, 176] width 146 height 9
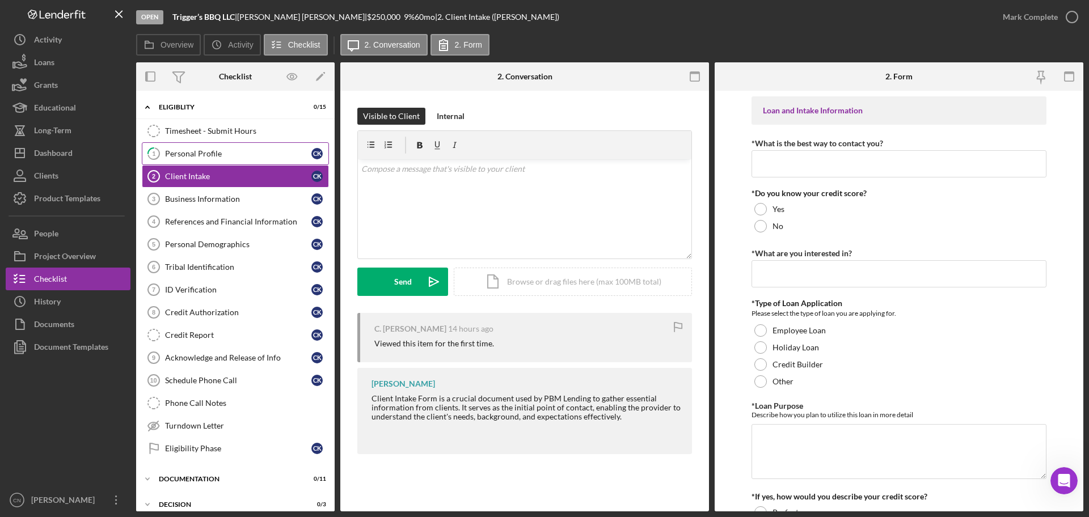
click at [189, 154] on div "Personal Profile" at bounding box center [238, 153] width 146 height 9
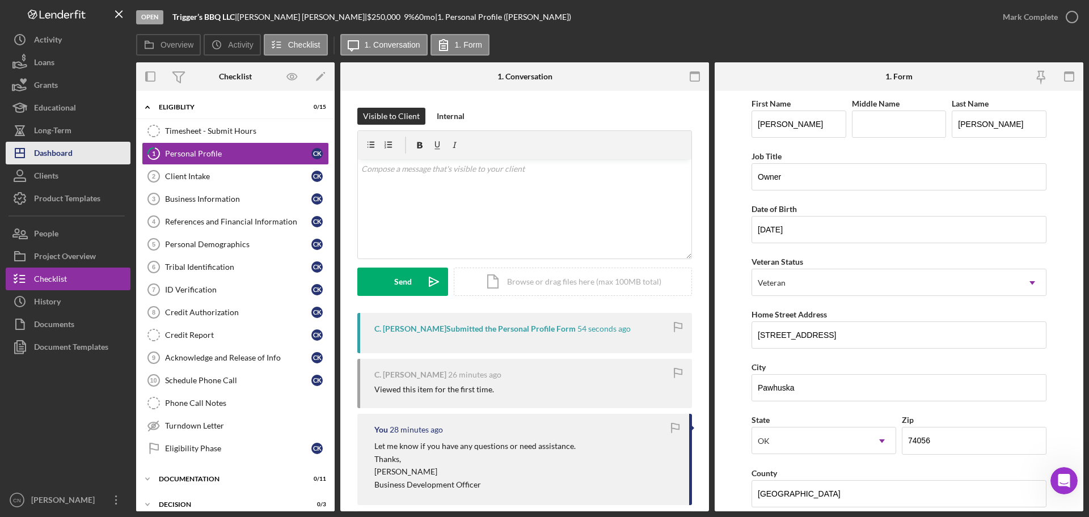
click at [54, 152] on div "Dashboard" at bounding box center [53, 155] width 39 height 26
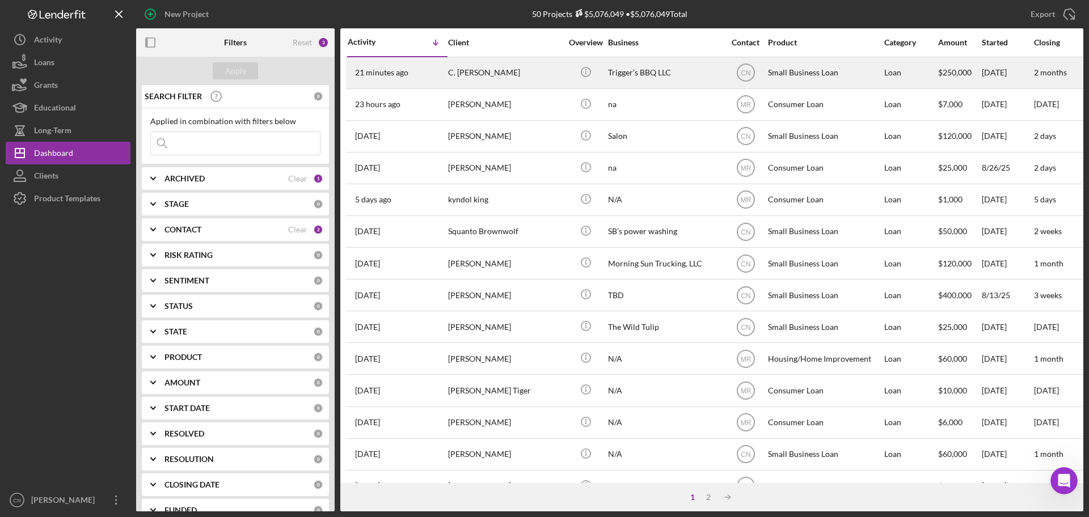
click at [456, 57] on td "C. [PERSON_NAME]" at bounding box center [505, 73] width 116 height 32
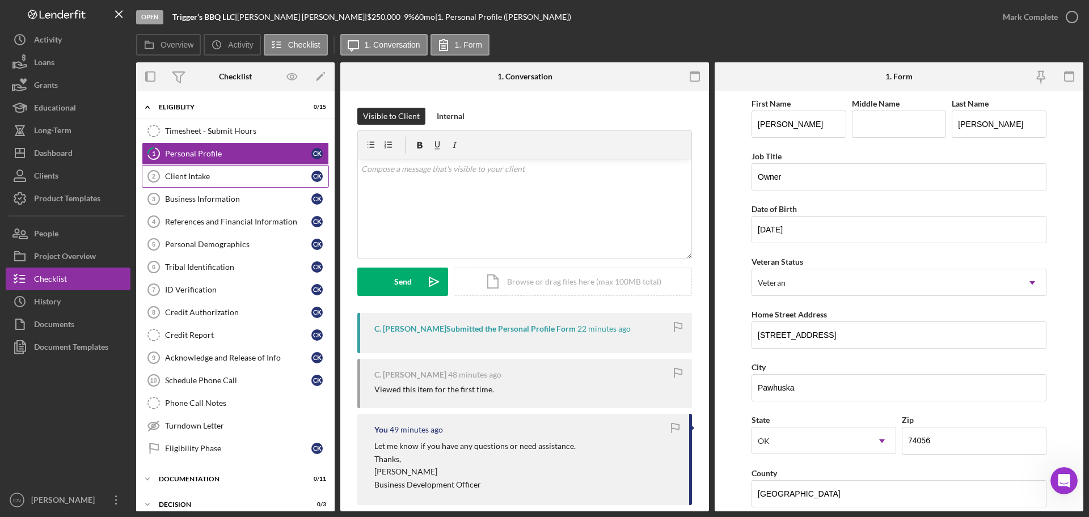
click at [166, 174] on div "Client Intake" at bounding box center [238, 176] width 146 height 9
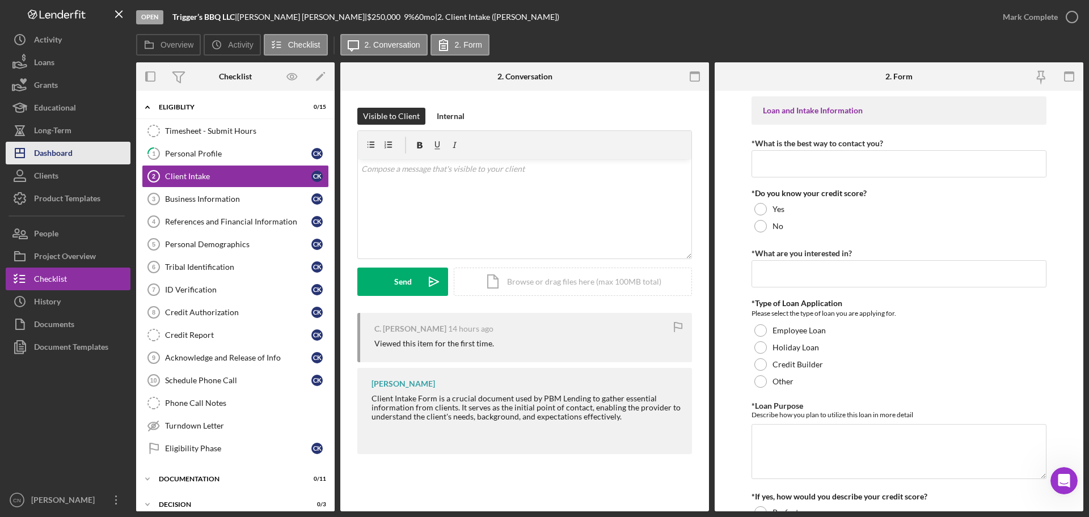
click at [55, 150] on div "Dashboard" at bounding box center [53, 155] width 39 height 26
